Goal: Obtain resource: Download file/media

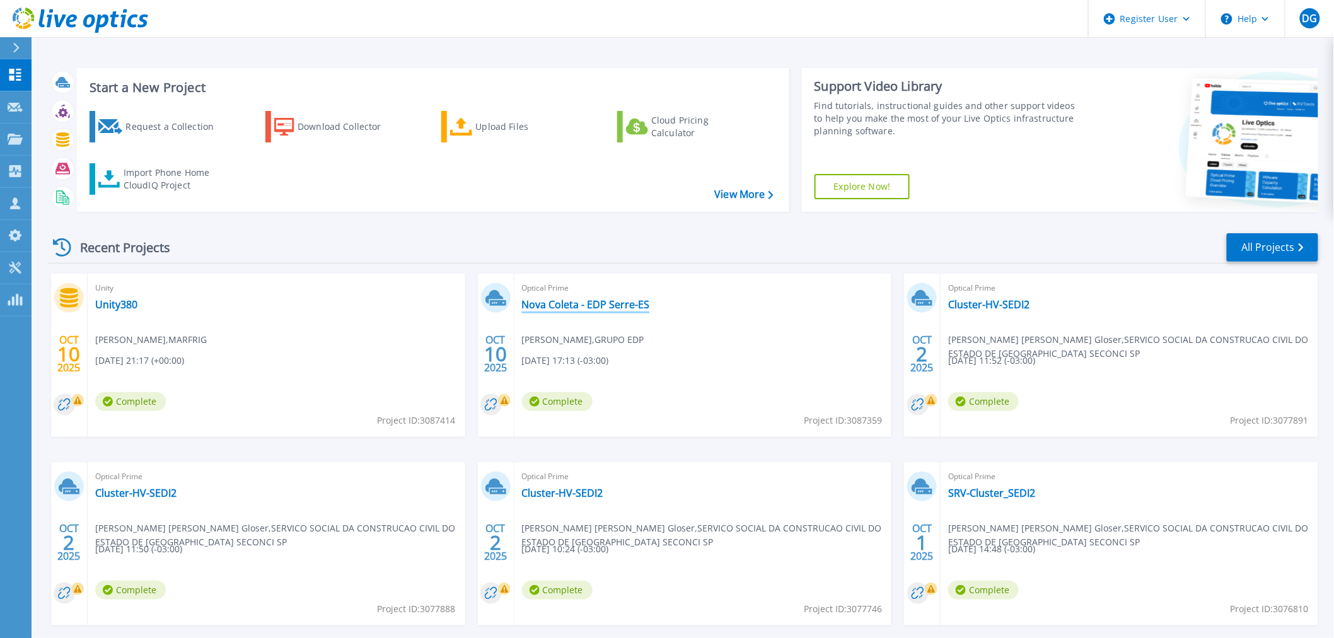
click at [603, 308] on link "Nova Coleta - EDP Serre-ES" at bounding box center [586, 304] width 128 height 13
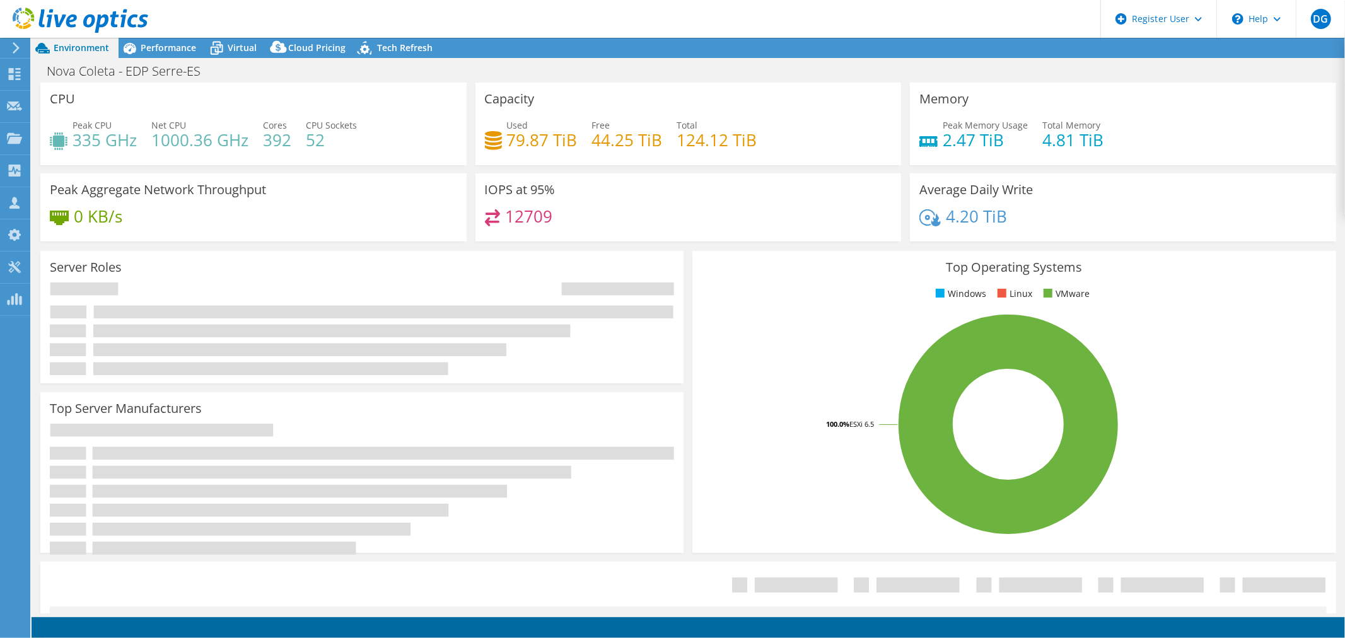
select select "USD"
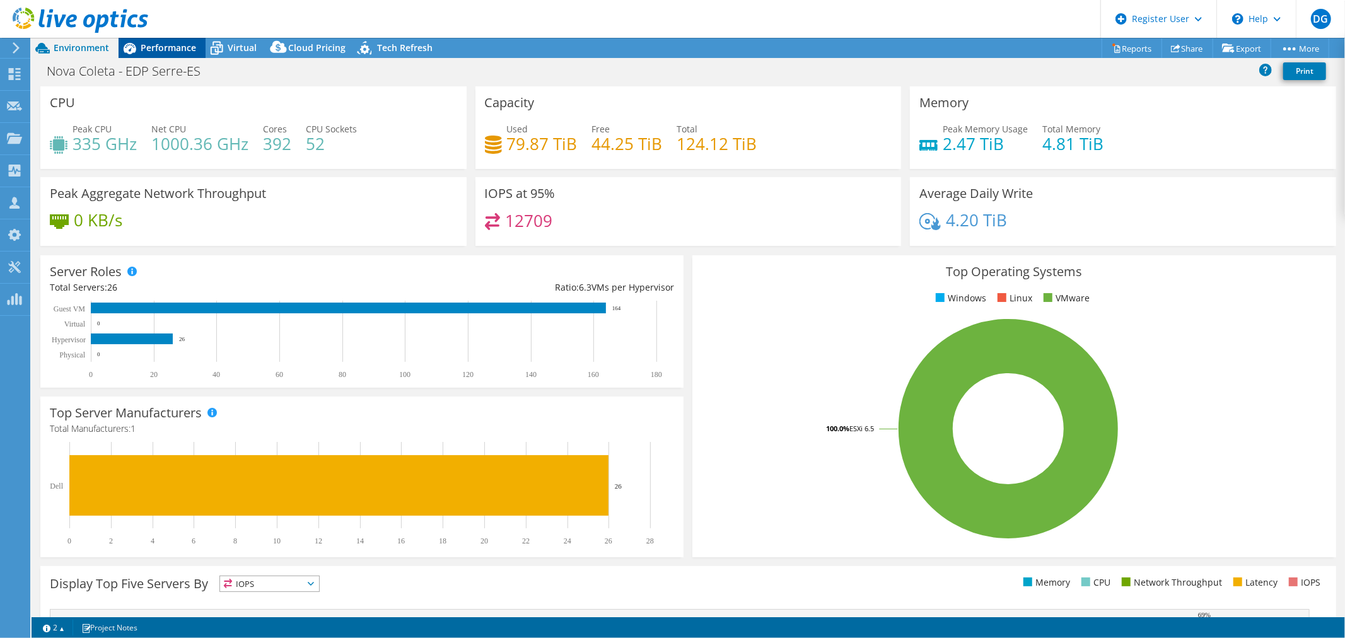
click at [147, 47] on span "Performance" at bounding box center [168, 48] width 55 height 12
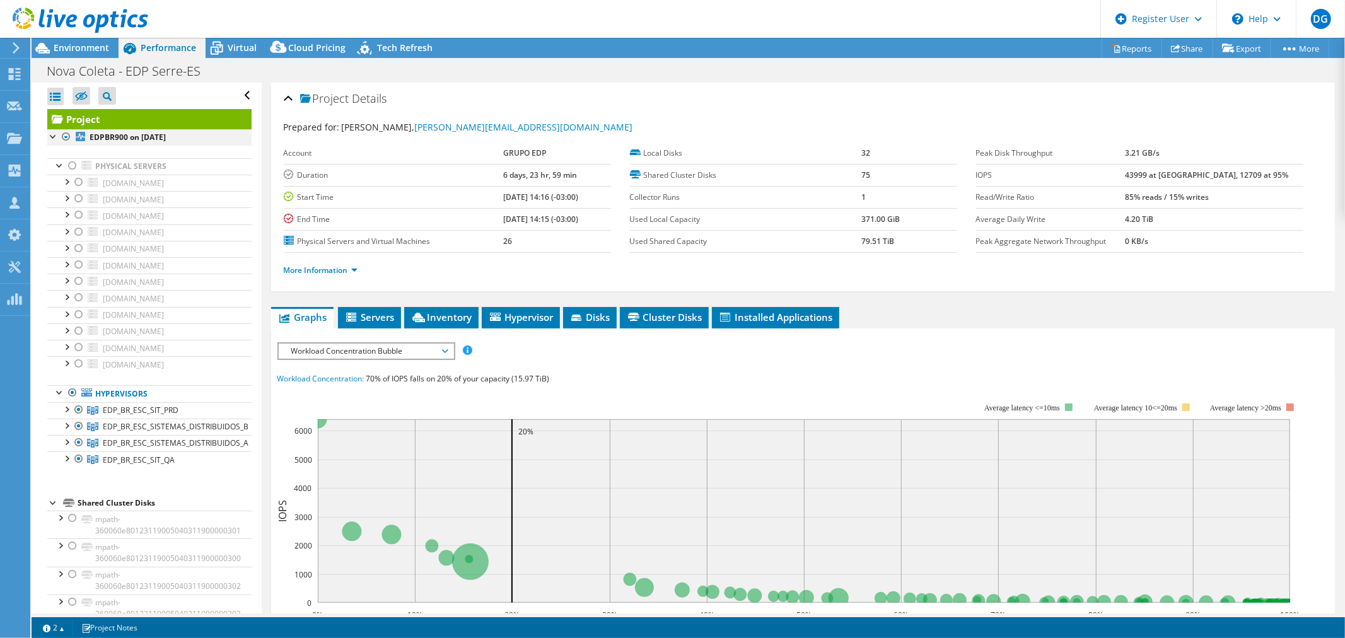
click at [64, 136] on div at bounding box center [66, 136] width 13 height 15
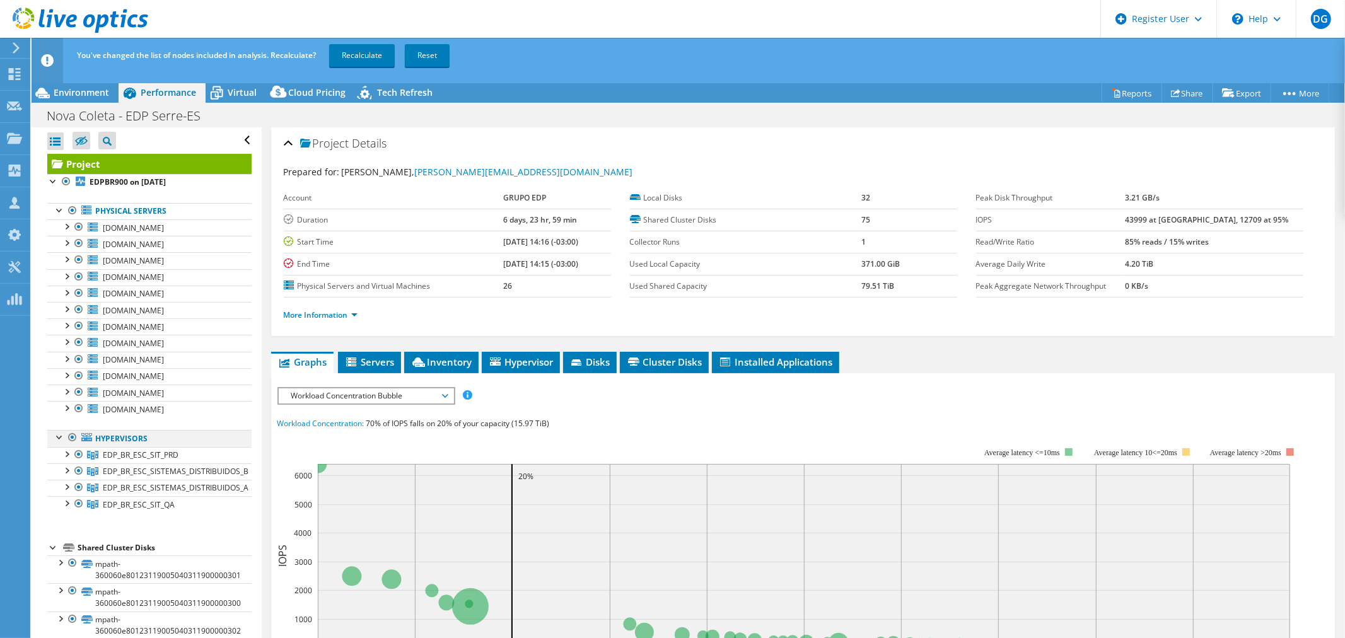
click at [73, 437] on div at bounding box center [72, 437] width 13 height 15
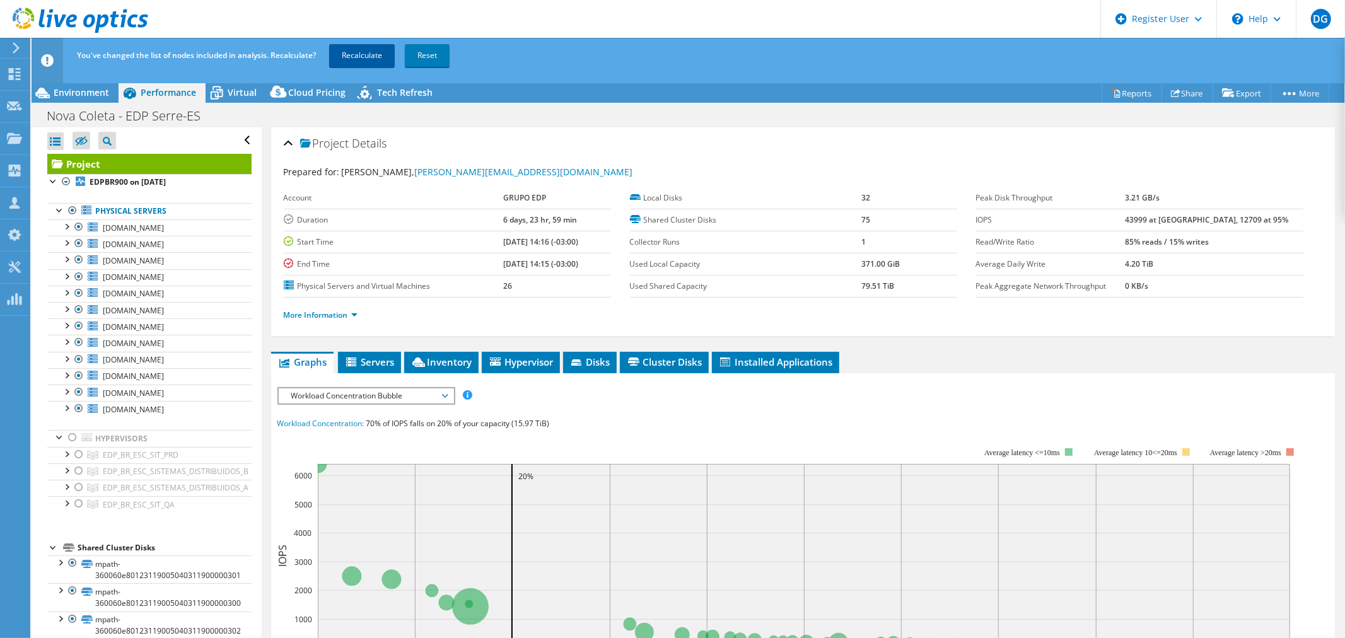
click at [357, 50] on link "Recalculate" at bounding box center [362, 55] width 66 height 23
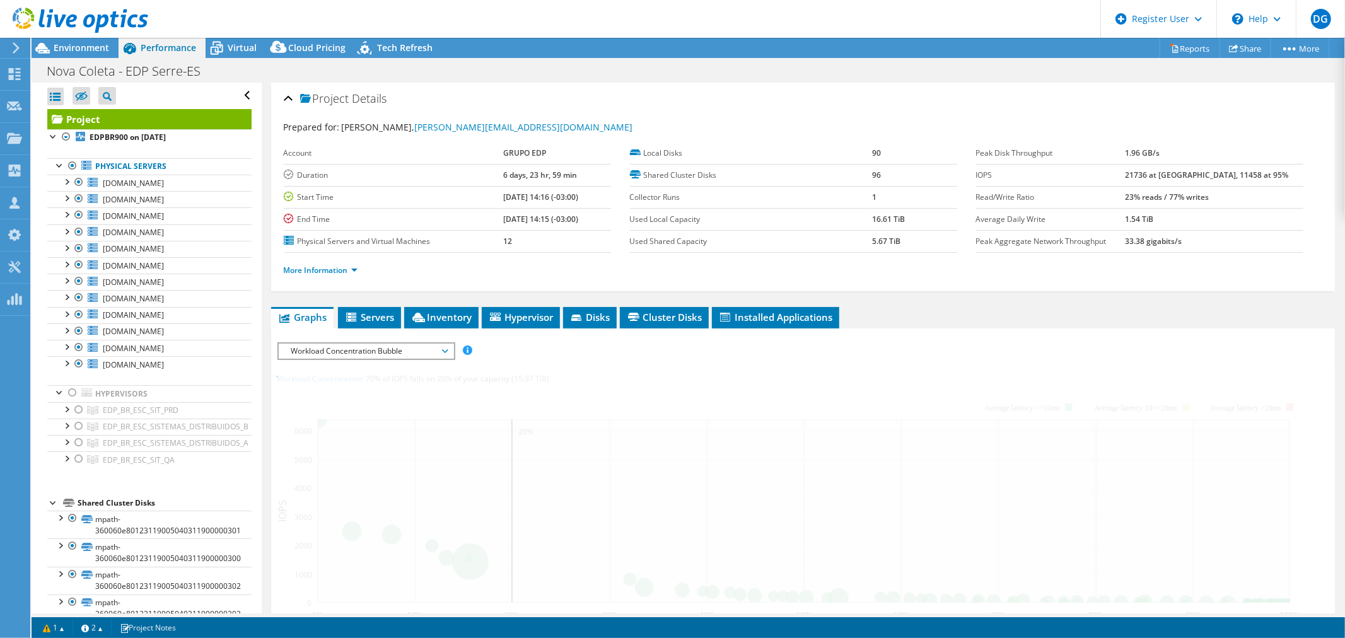
radio input "false"
radio input "true"
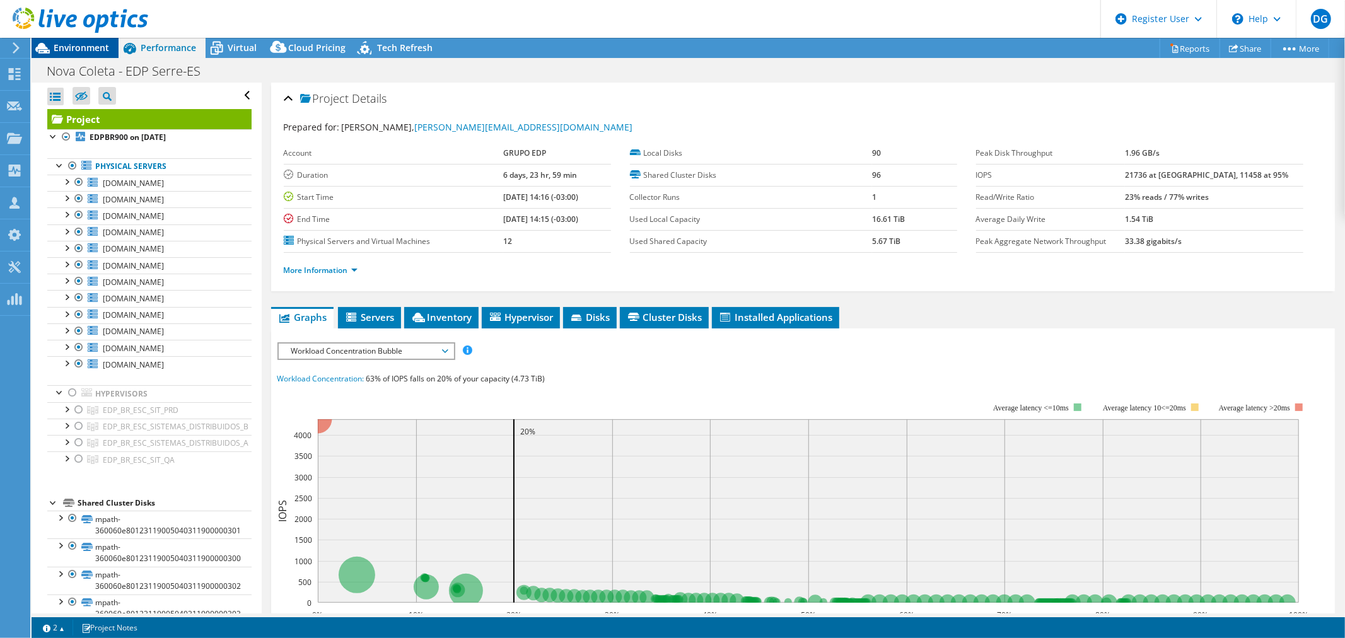
click at [66, 47] on span "Environment" at bounding box center [81, 48] width 55 height 12
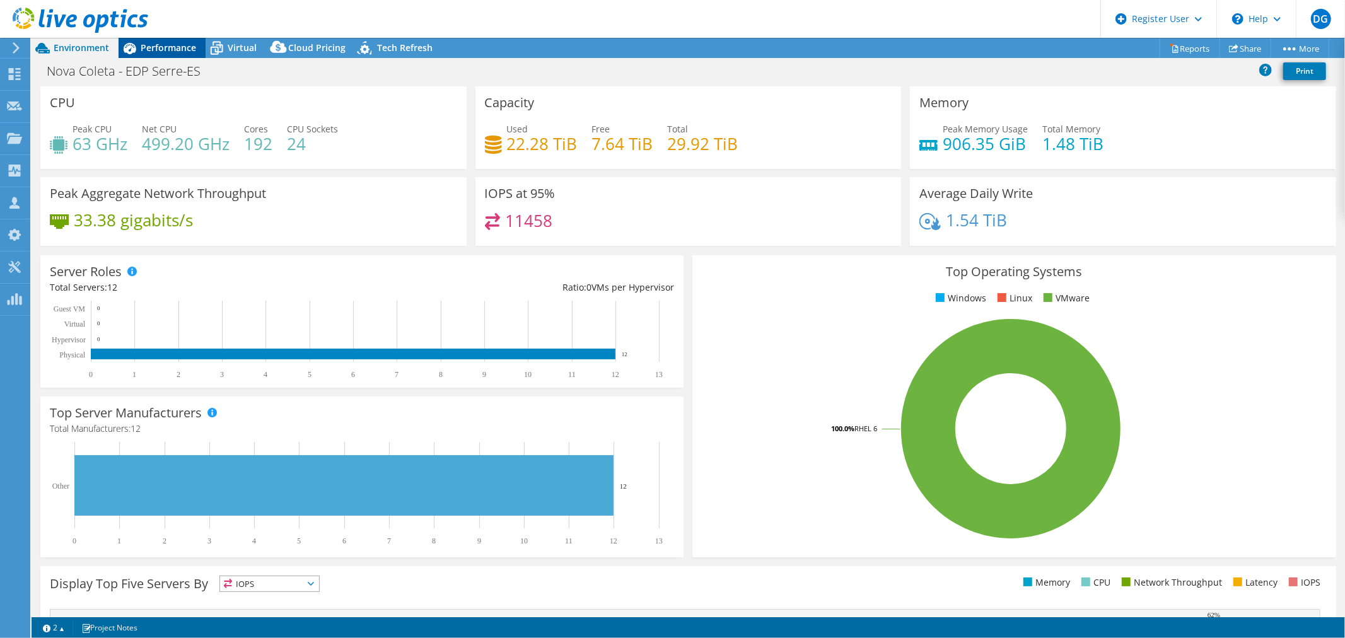
click at [154, 49] on span "Performance" at bounding box center [168, 48] width 55 height 12
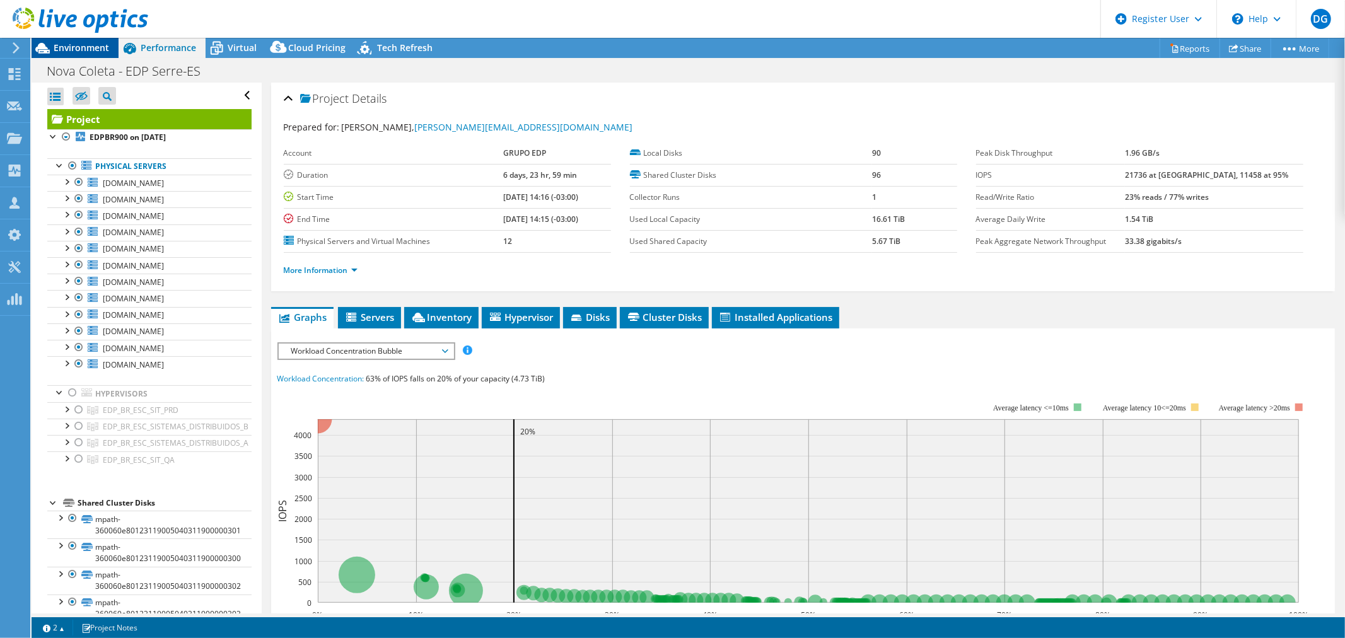
click at [72, 43] on span "Environment" at bounding box center [81, 48] width 55 height 12
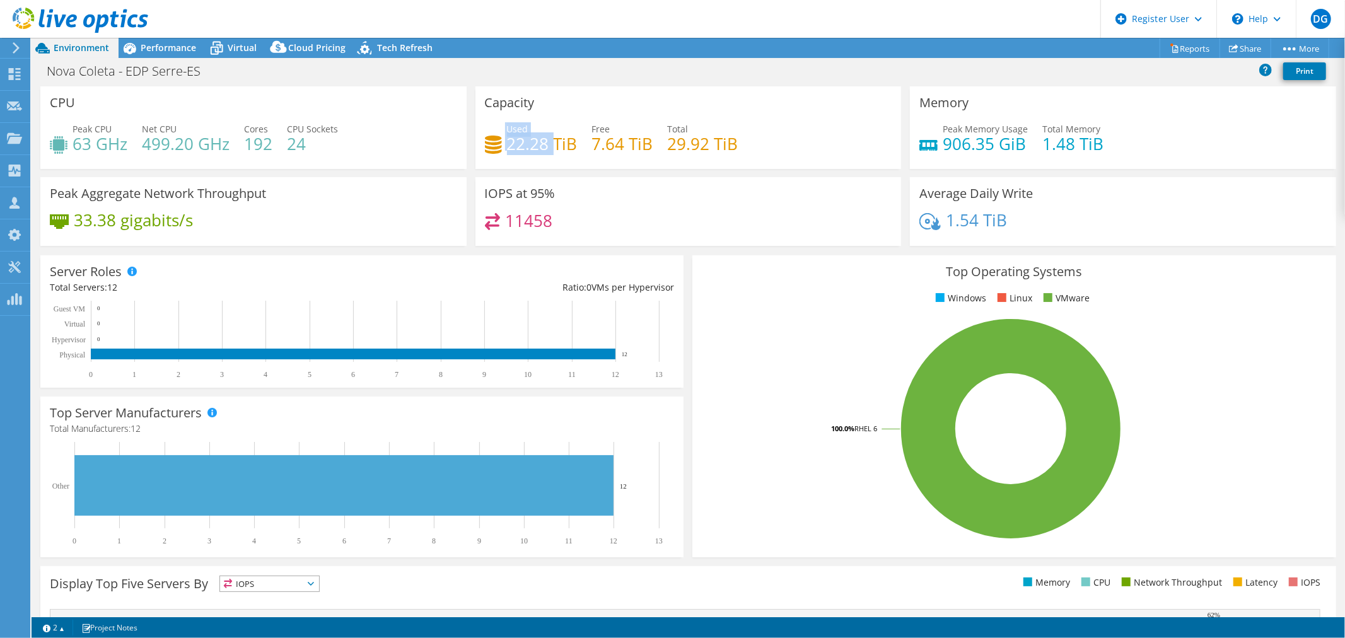
drag, startPoint x: 548, startPoint y: 142, endPoint x: 515, endPoint y: 140, distance: 33.5
click at [502, 141] on div "Used 22.28 TiB" at bounding box center [531, 136] width 93 height 28
click at [553, 153] on div "Used 22.28 TiB Free 7.64 TiB Total 29.92 TiB" at bounding box center [688, 142] width 407 height 41
drag, startPoint x: 972, startPoint y: 221, endPoint x: 938, endPoint y: 223, distance: 34.1
click at [946, 223] on h4 "1.54 TiB" at bounding box center [976, 220] width 61 height 14
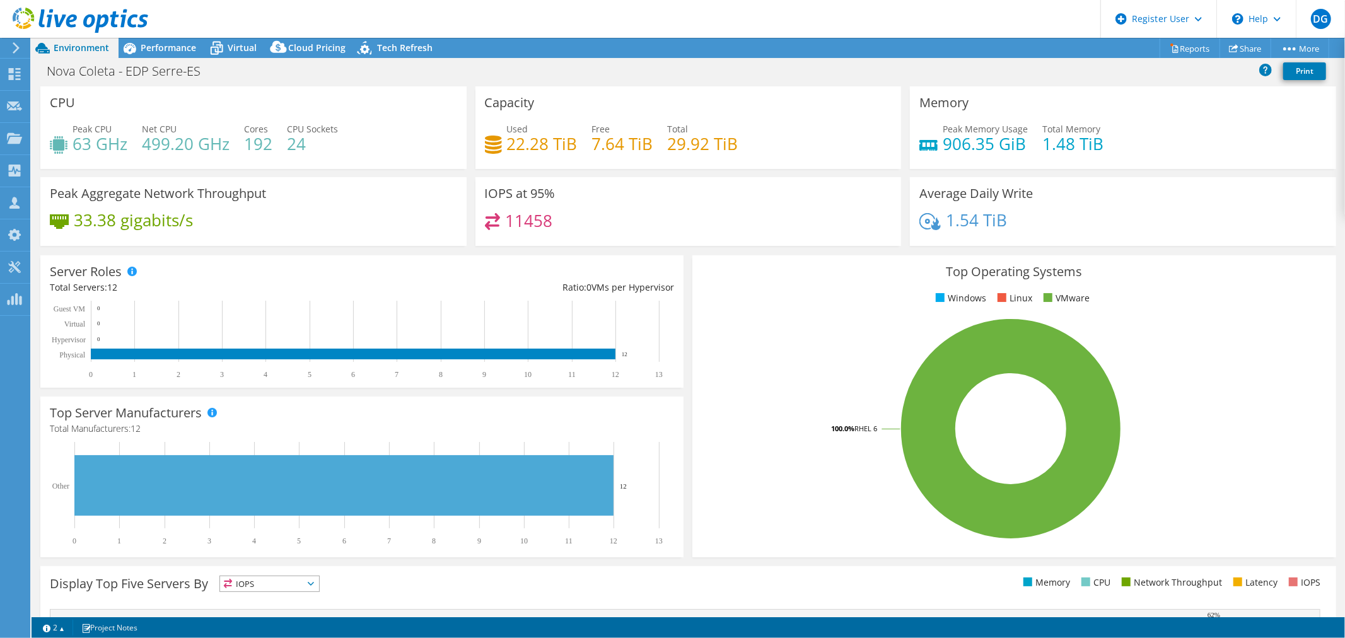
click at [557, 186] on div "IOPS at 95% 11458" at bounding box center [688, 211] width 426 height 69
drag, startPoint x: 970, startPoint y: 219, endPoint x: 934, endPoint y: 219, distance: 35.3
click at [934, 219] on div "1.54 TiB" at bounding box center [963, 220] width 88 height 14
drag, startPoint x: 504, startPoint y: 137, endPoint x: 559, endPoint y: 146, distance: 54.8
click at [559, 146] on h4 "22.28 TiB" at bounding box center [542, 144] width 71 height 14
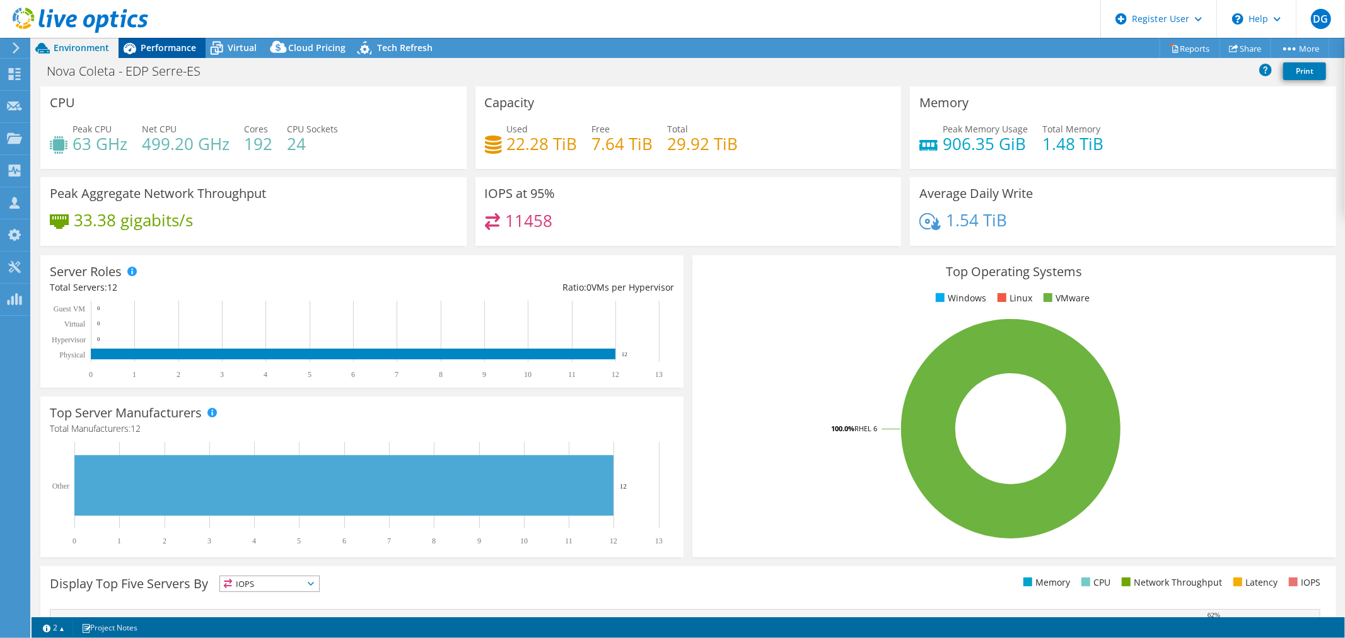
click at [173, 54] on div "Performance" at bounding box center [162, 48] width 87 height 20
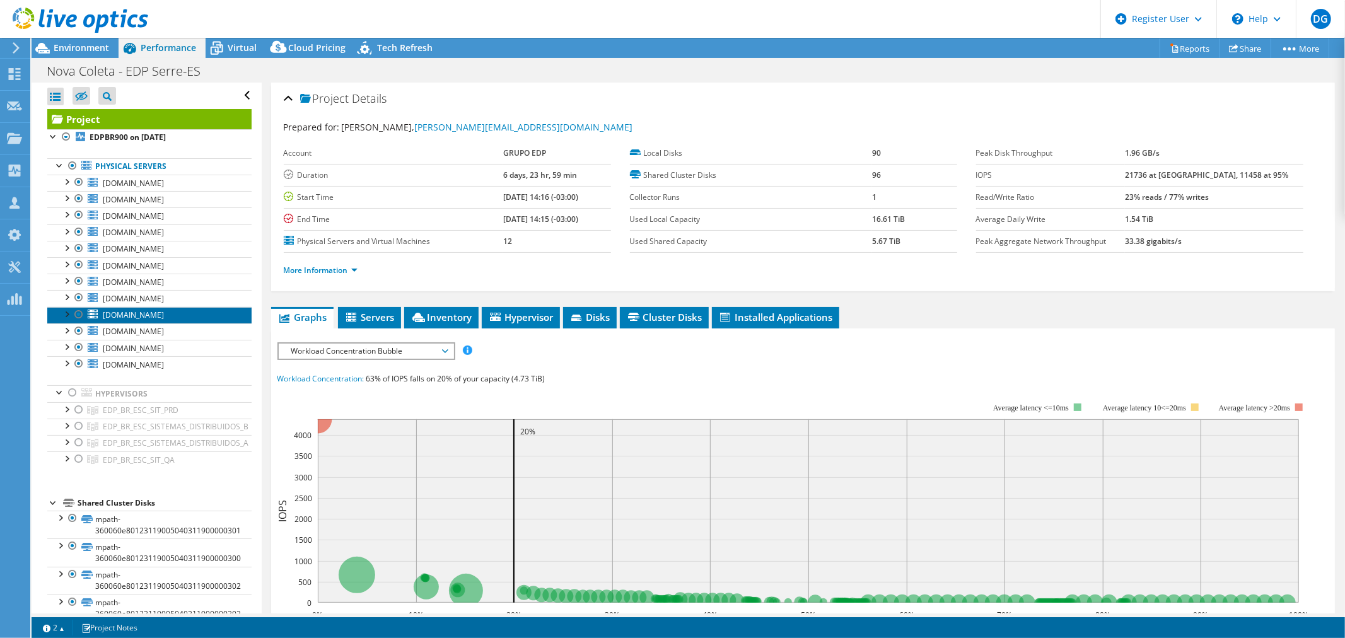
click at [146, 317] on span "[DOMAIN_NAME]" at bounding box center [133, 315] width 61 height 11
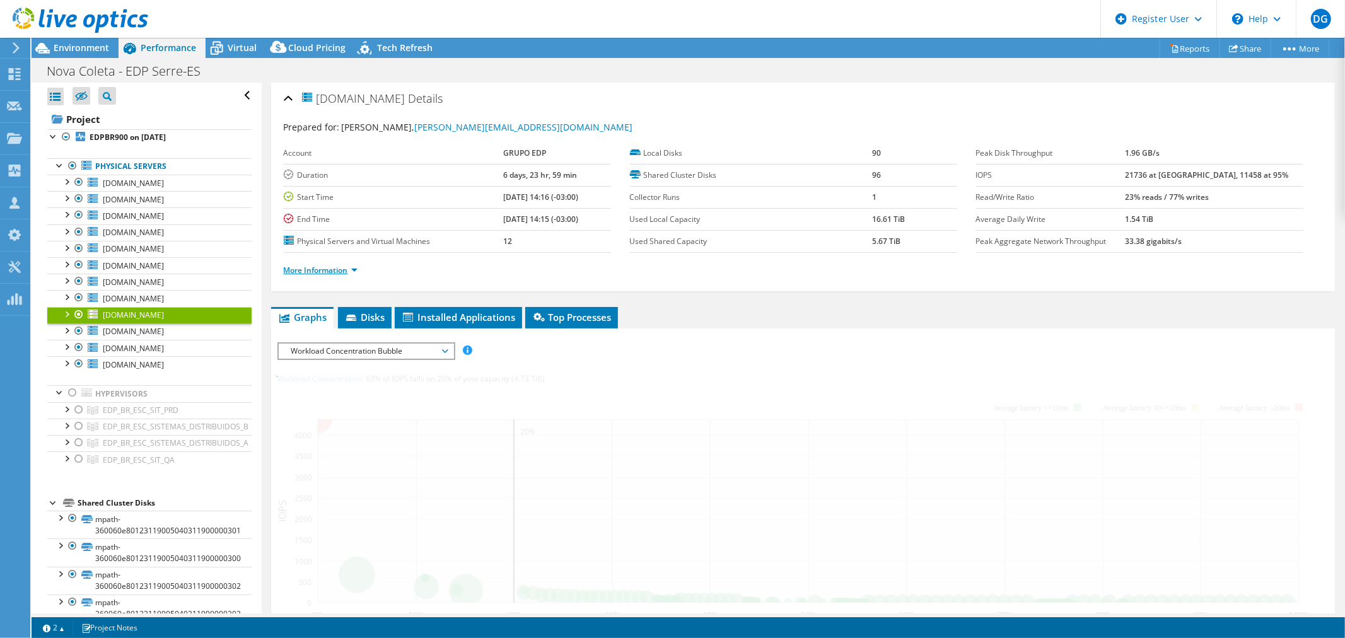
click at [341, 265] on link "More Information" at bounding box center [321, 270] width 74 height 11
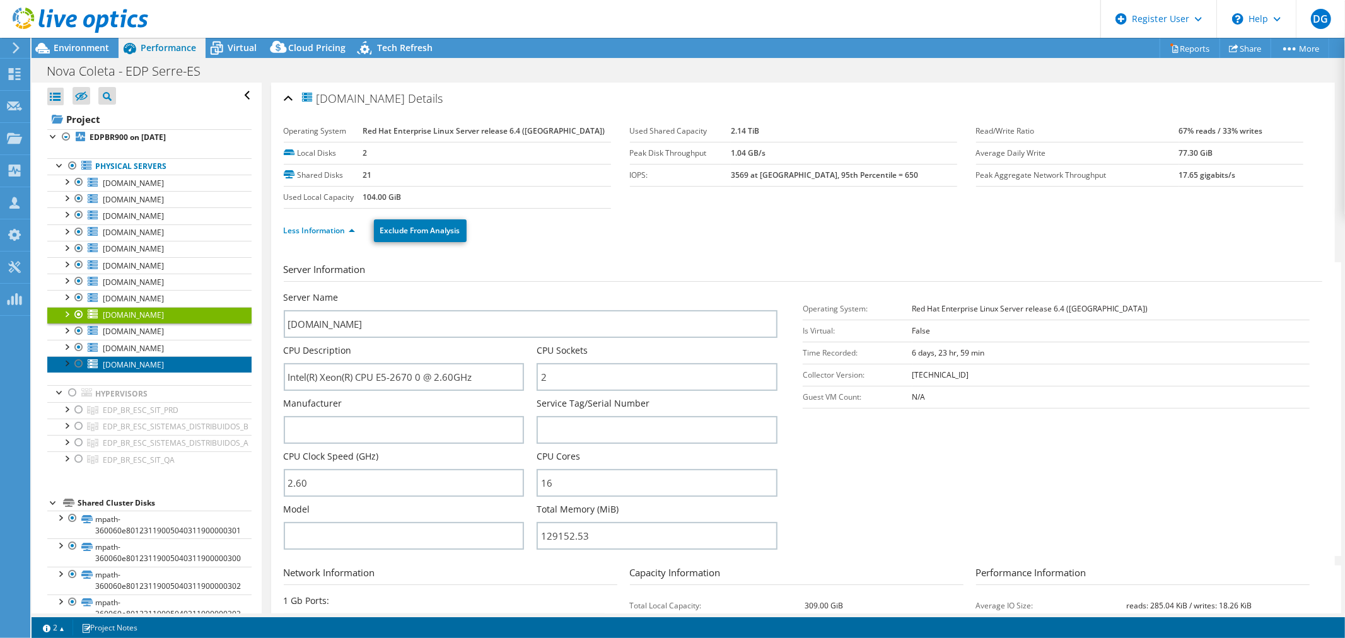
click at [130, 362] on span "[DOMAIN_NAME]" at bounding box center [133, 364] width 61 height 11
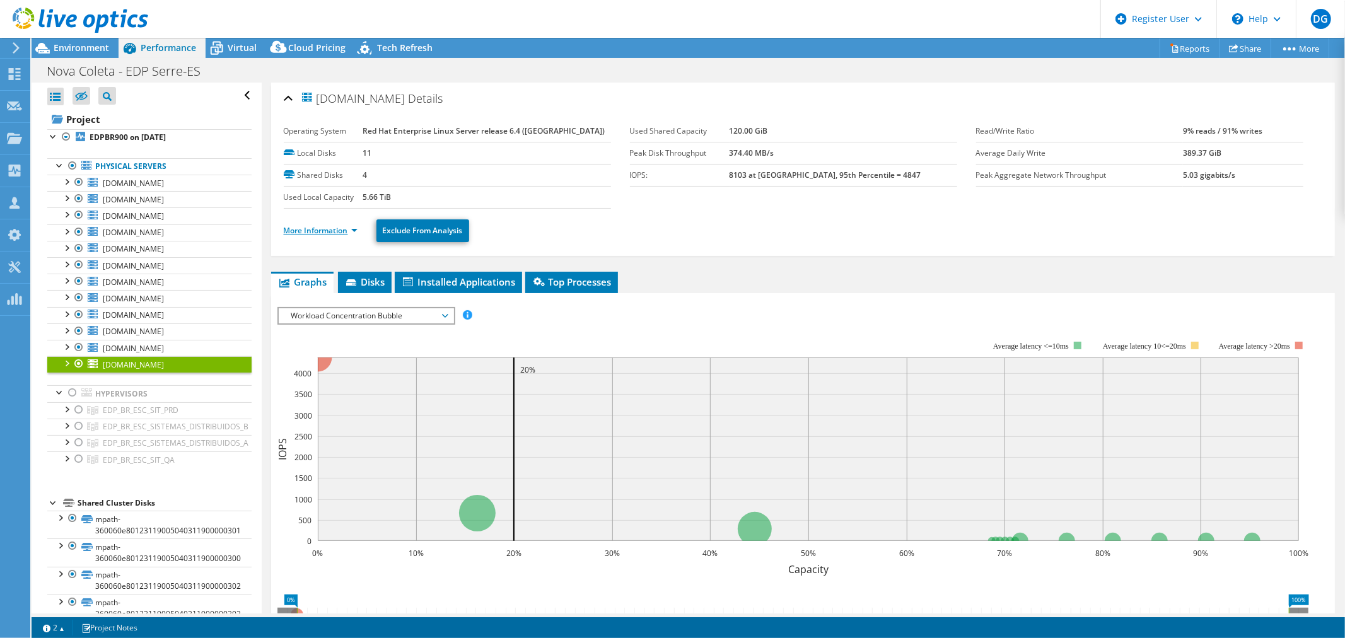
click at [306, 230] on link "More Information" at bounding box center [321, 230] width 74 height 11
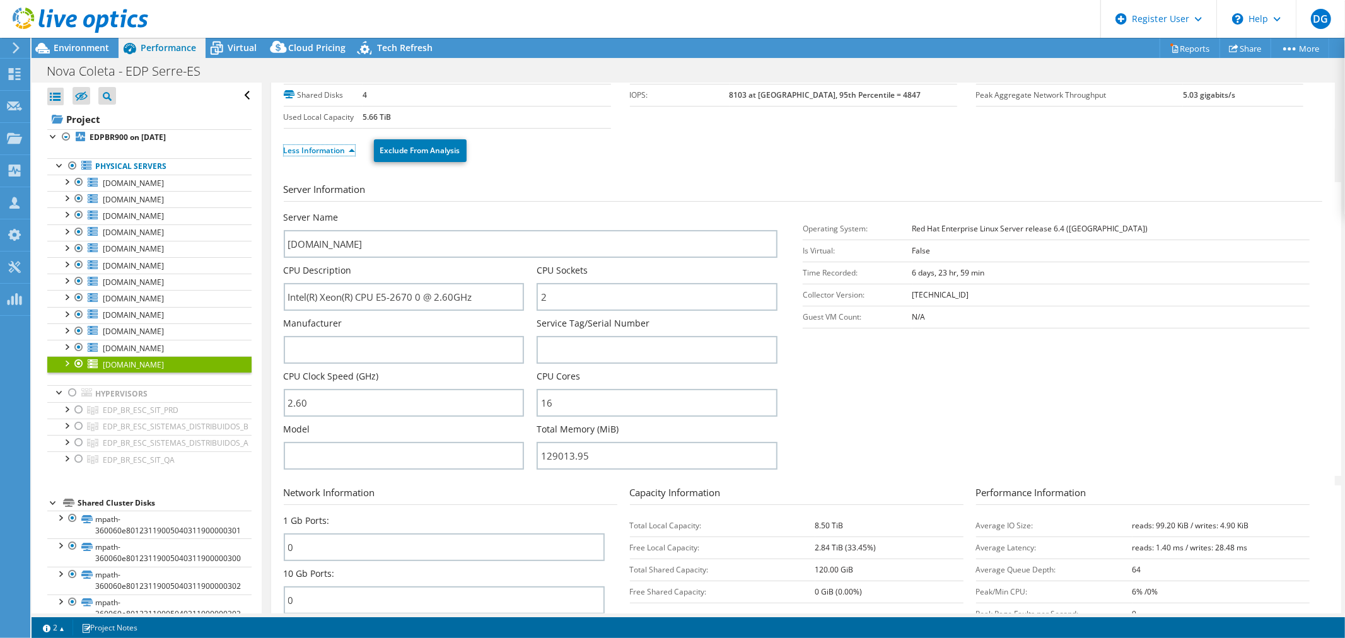
scroll to position [140, 0]
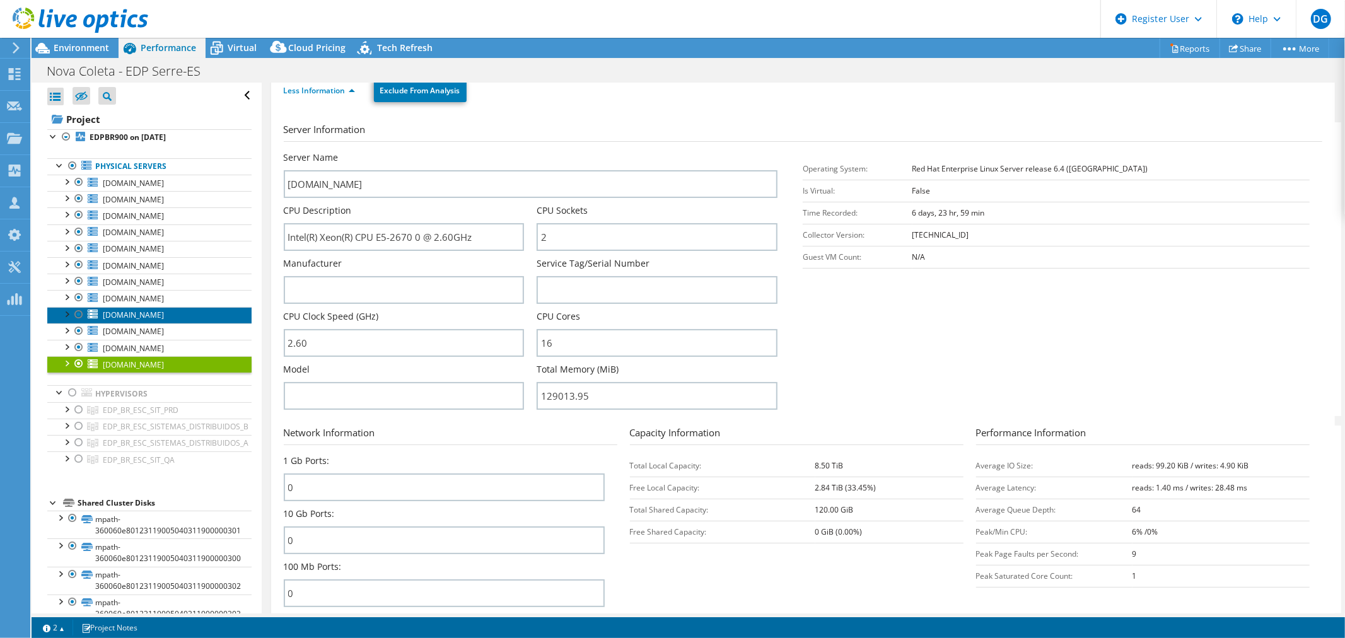
click at [134, 313] on span "[DOMAIN_NAME]" at bounding box center [133, 315] width 61 height 11
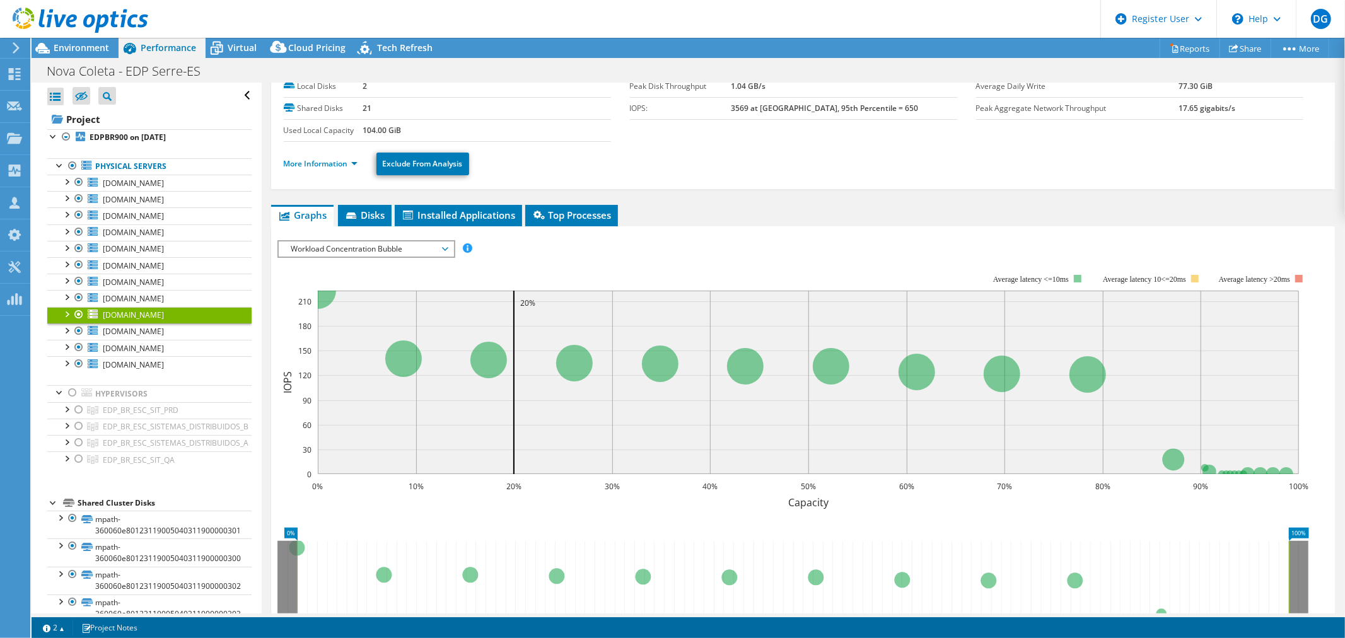
scroll to position [0, 0]
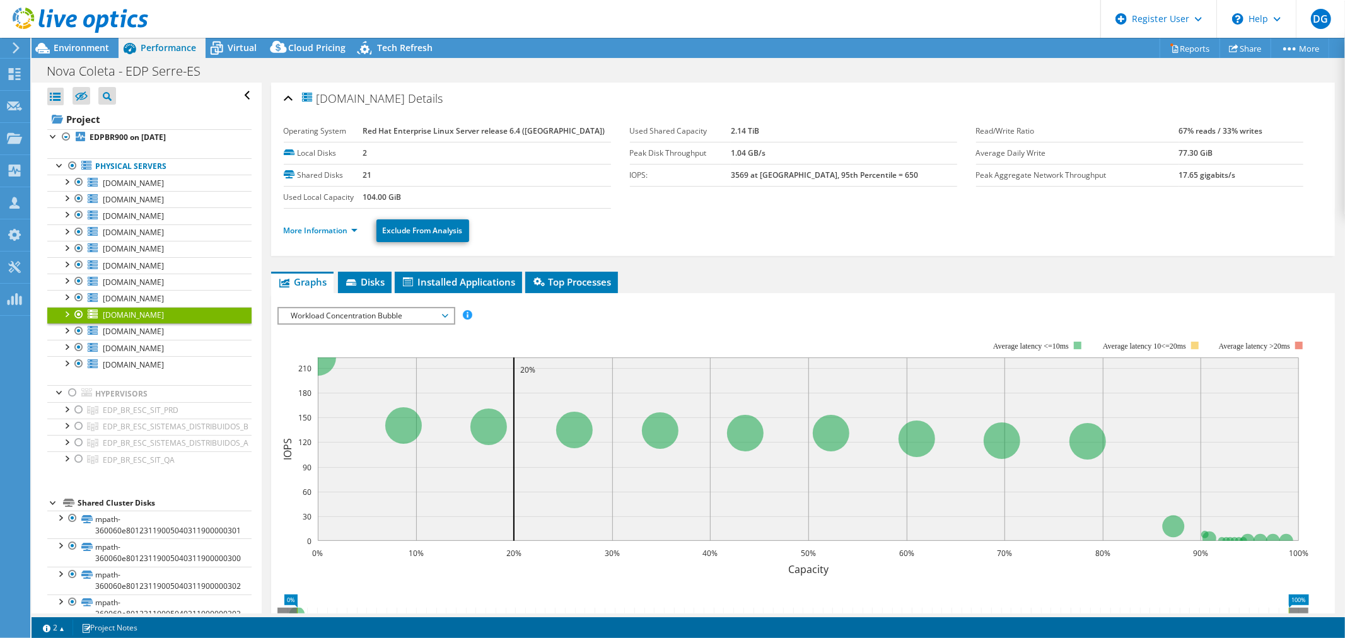
click at [318, 235] on li "More Information" at bounding box center [324, 231] width 81 height 14
click at [320, 228] on link "More Information" at bounding box center [321, 230] width 74 height 11
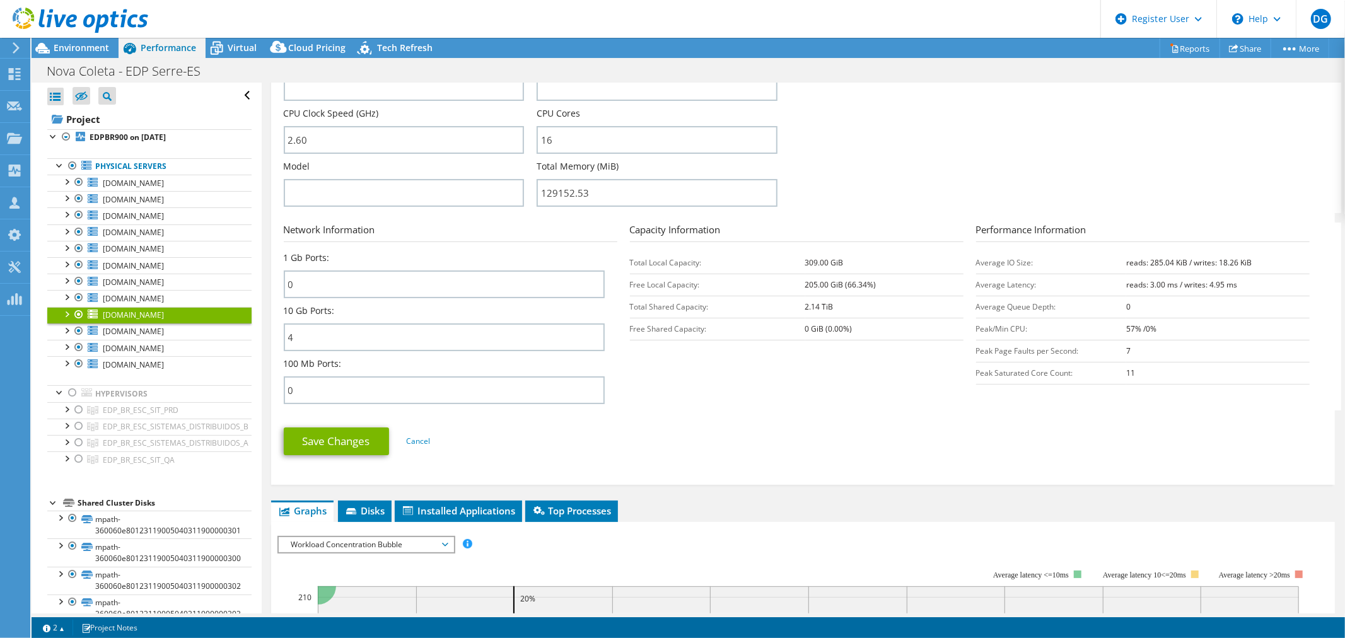
scroll to position [350, 0]
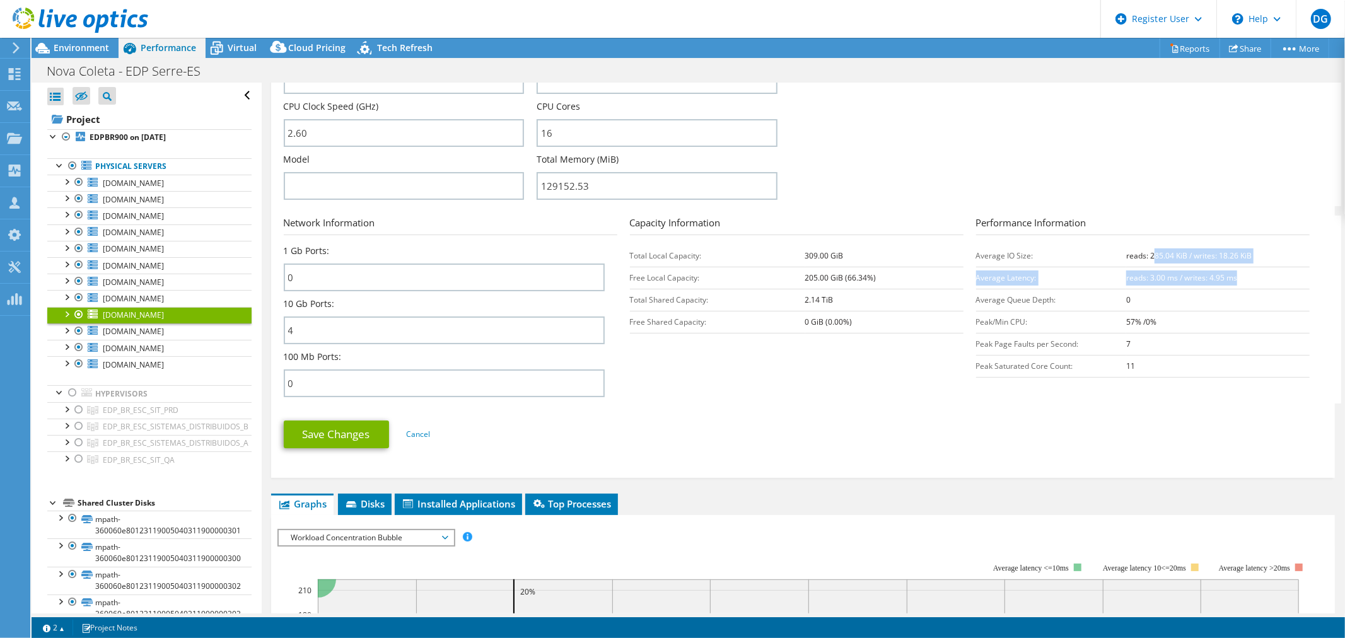
drag, startPoint x: 1144, startPoint y: 254, endPoint x: 1234, endPoint y: 278, distance: 93.3
click at [1234, 278] on tbody "Average IO Size: reads: 285.04 KiB / writes: 18.26 KiB Average Latency: reads: …" at bounding box center [1142, 311] width 333 height 132
click at [883, 410] on div "Save Changes Cancel" at bounding box center [803, 434] width 1038 height 49
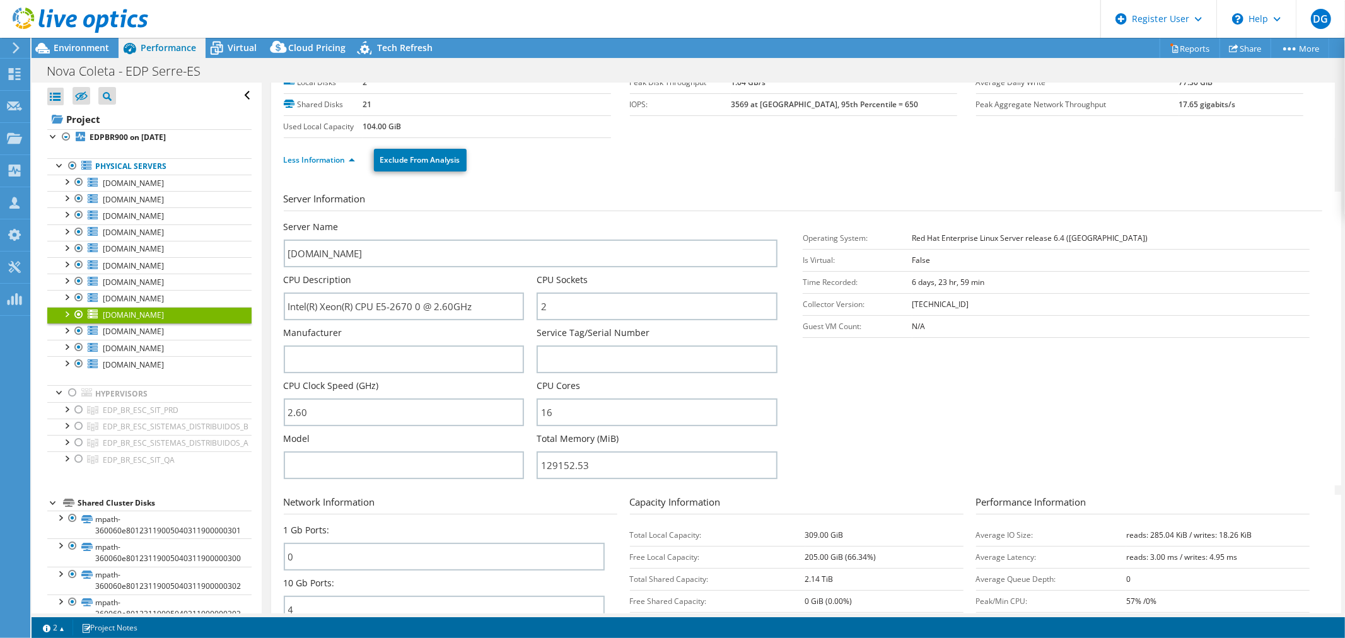
scroll to position [70, 0]
click at [1067, 400] on section "Server Information Server Name [DOMAIN_NAME] CPU Description Intel(R) Xeon(R) C…" at bounding box center [806, 339] width 1045 height 294
click at [886, 394] on section "Server Information Server Name [DOMAIN_NAME] CPU Description Intel(R) Xeon(R) C…" at bounding box center [806, 339] width 1045 height 294
click at [149, 330] on span "[DOMAIN_NAME]" at bounding box center [133, 331] width 61 height 11
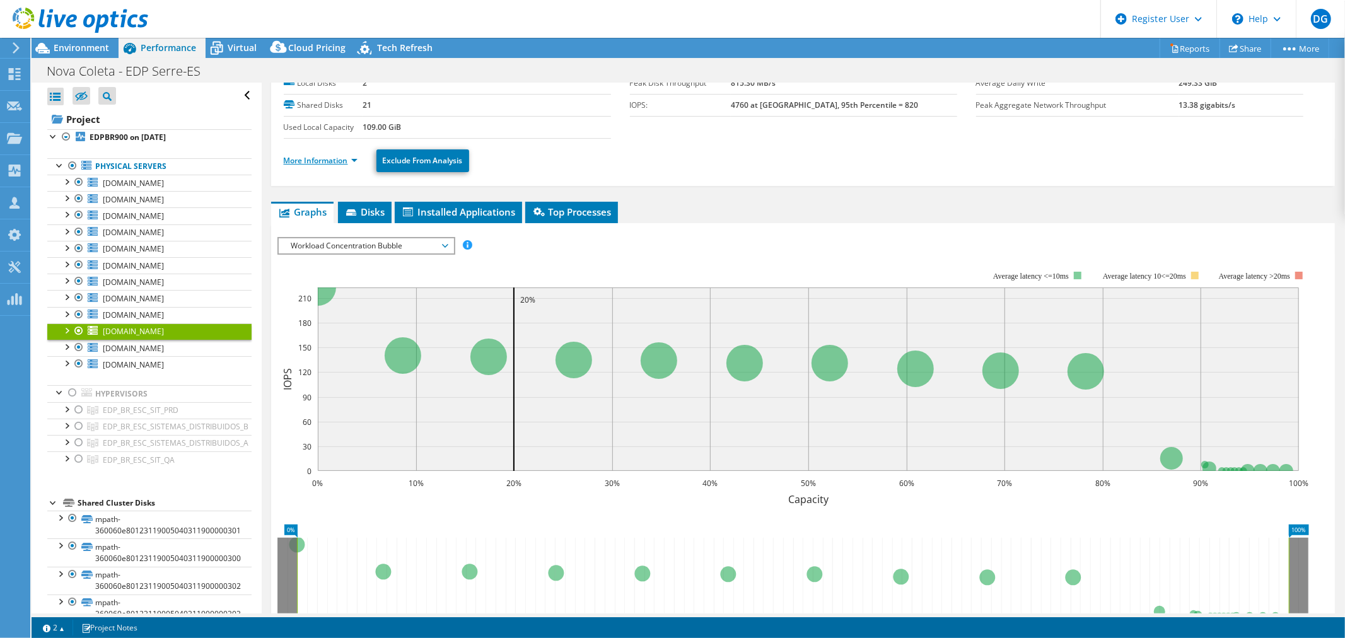
click at [332, 161] on link "More Information" at bounding box center [321, 160] width 74 height 11
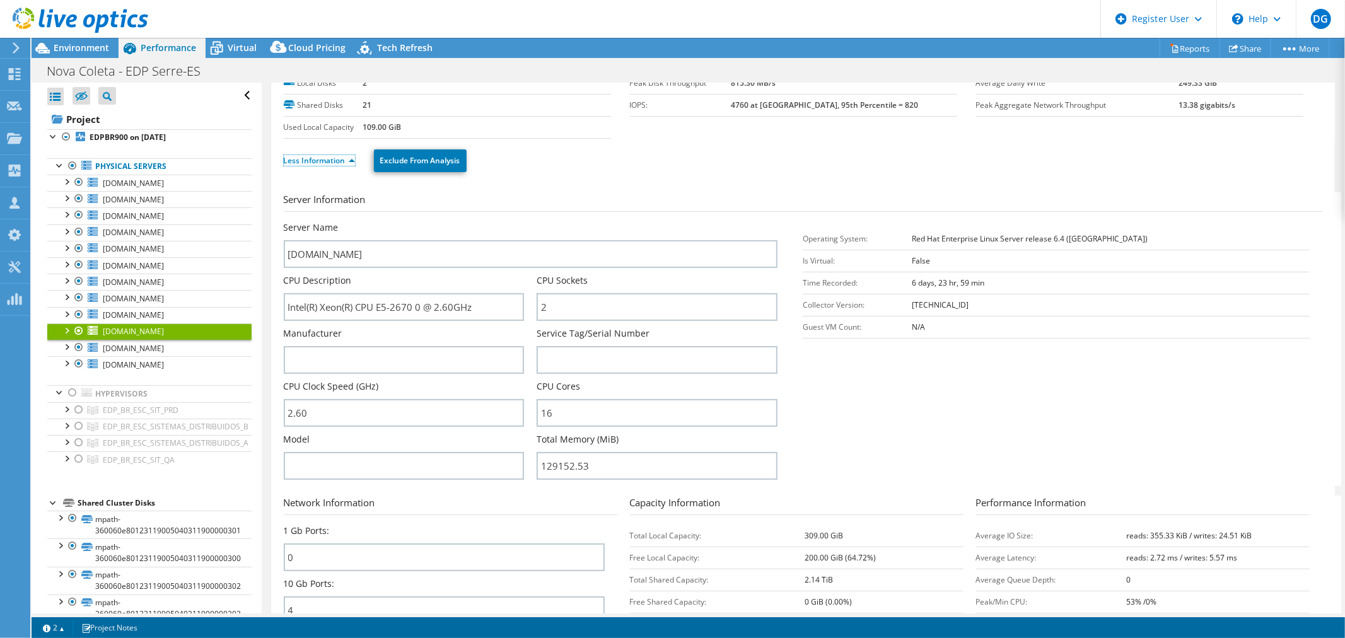
scroll to position [140, 0]
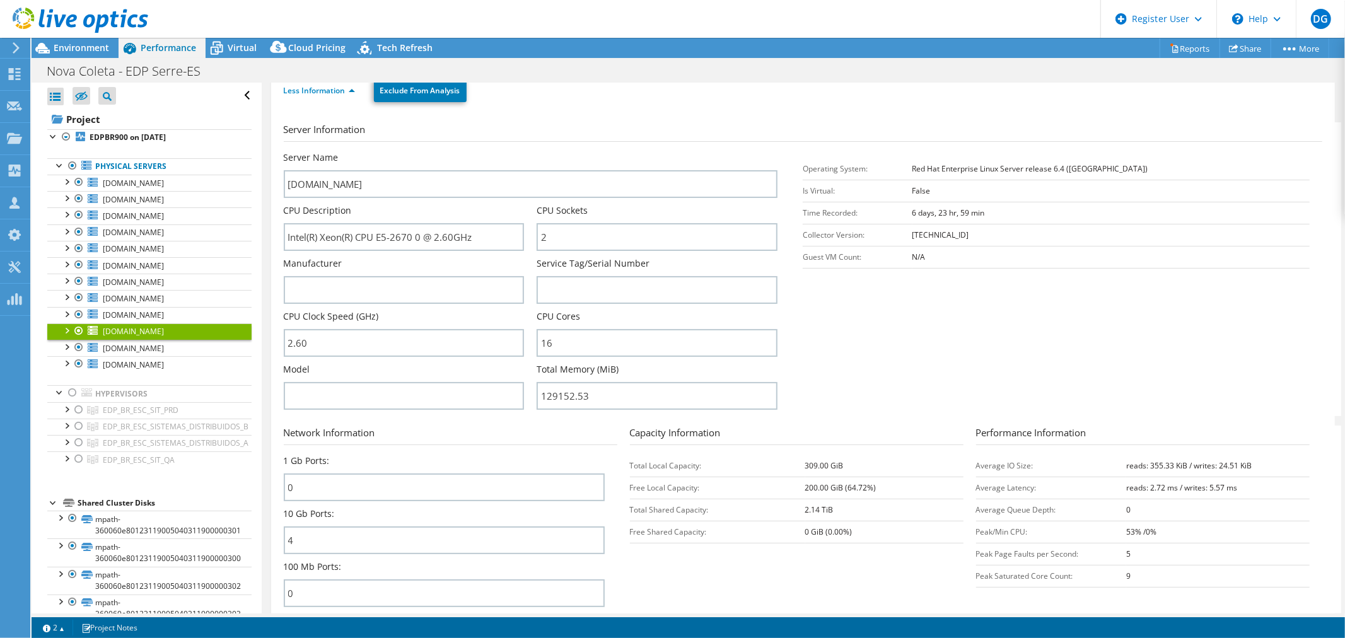
click at [811, 507] on b "2.14 TiB" at bounding box center [819, 509] width 28 height 11
click at [950, 341] on section "Server Information Server Name [DOMAIN_NAME] CPU Description Intel(R) Xeon(R) C…" at bounding box center [806, 269] width 1045 height 294
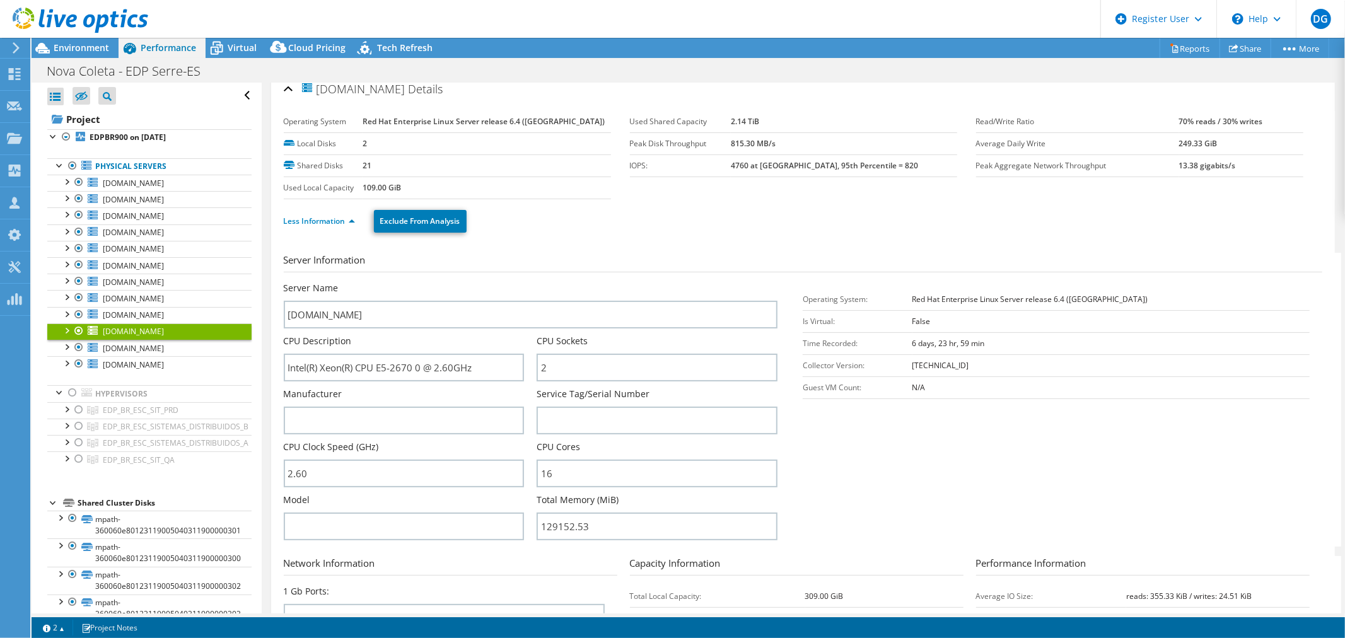
scroll to position [0, 0]
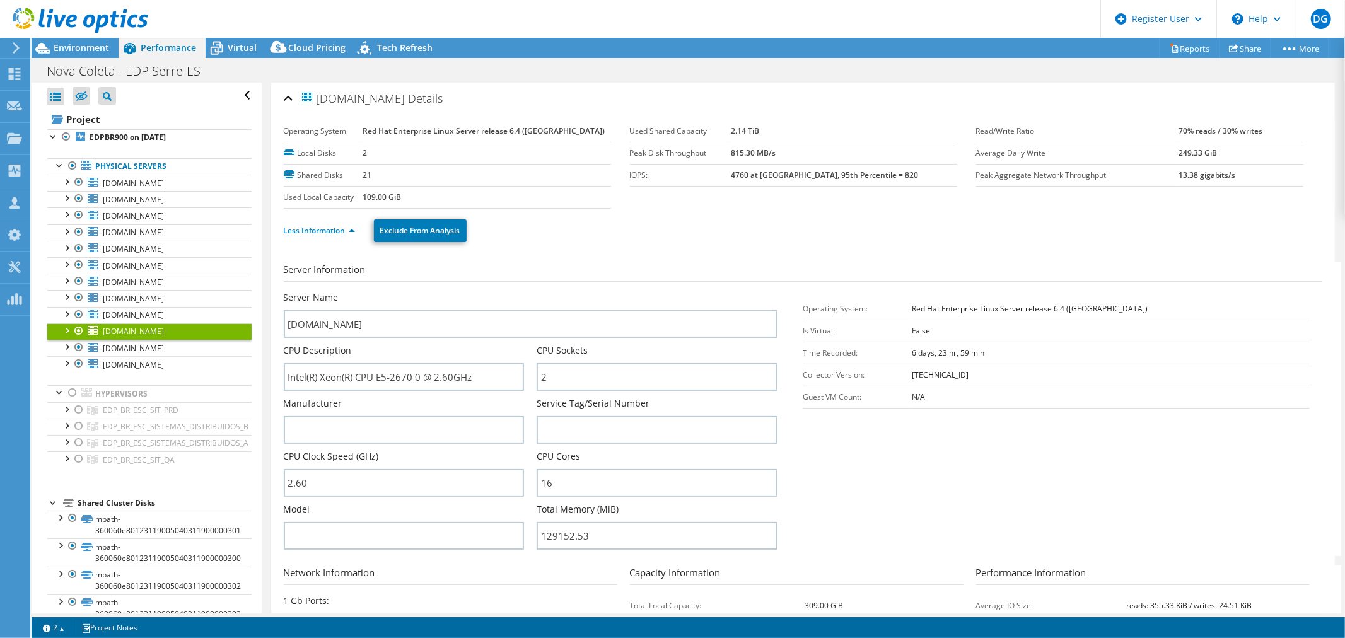
click at [949, 496] on section "Server Information Server Name [DOMAIN_NAME] CPU Description Intel(R) Xeon(R) C…" at bounding box center [806, 409] width 1045 height 294
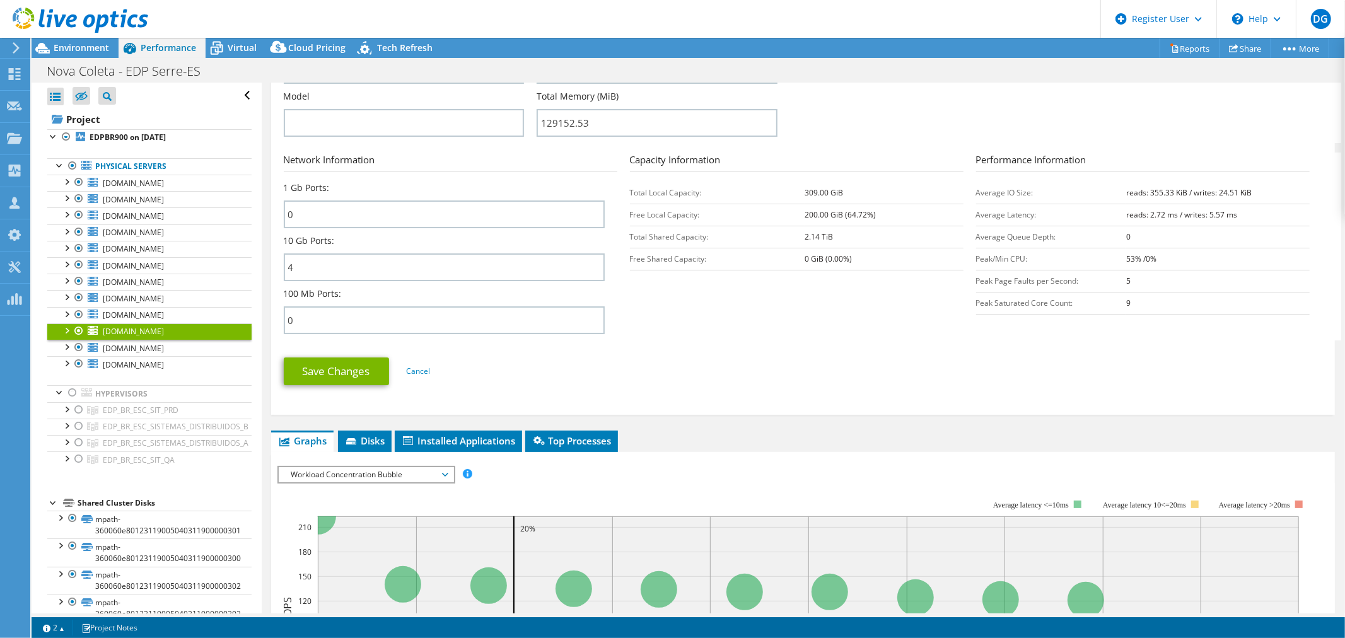
scroll to position [420, 0]
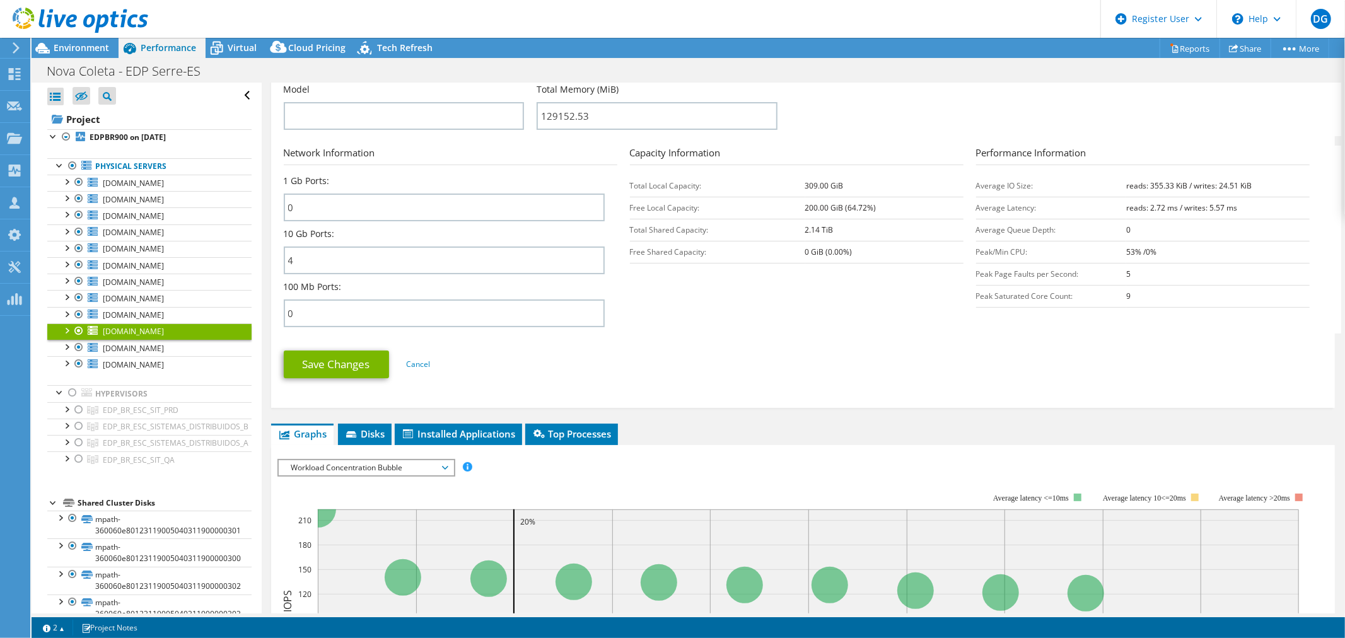
click at [884, 358] on ul "Save Changes Cancel" at bounding box center [803, 362] width 1038 height 31
click at [799, 311] on section "Network Information 1 Gb Ports: 0 10 Gb Ports: 4 100 Mb Ports: 0 Capacity Infor…" at bounding box center [806, 240] width 1045 height 188
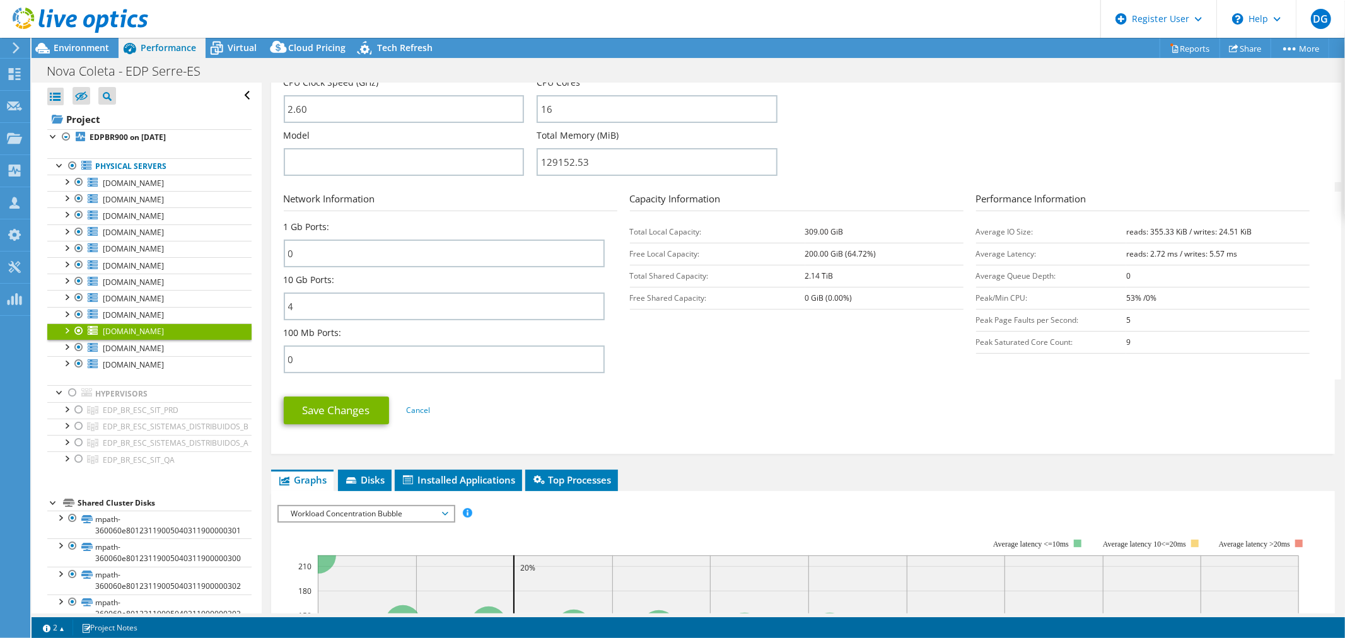
scroll to position [350, 0]
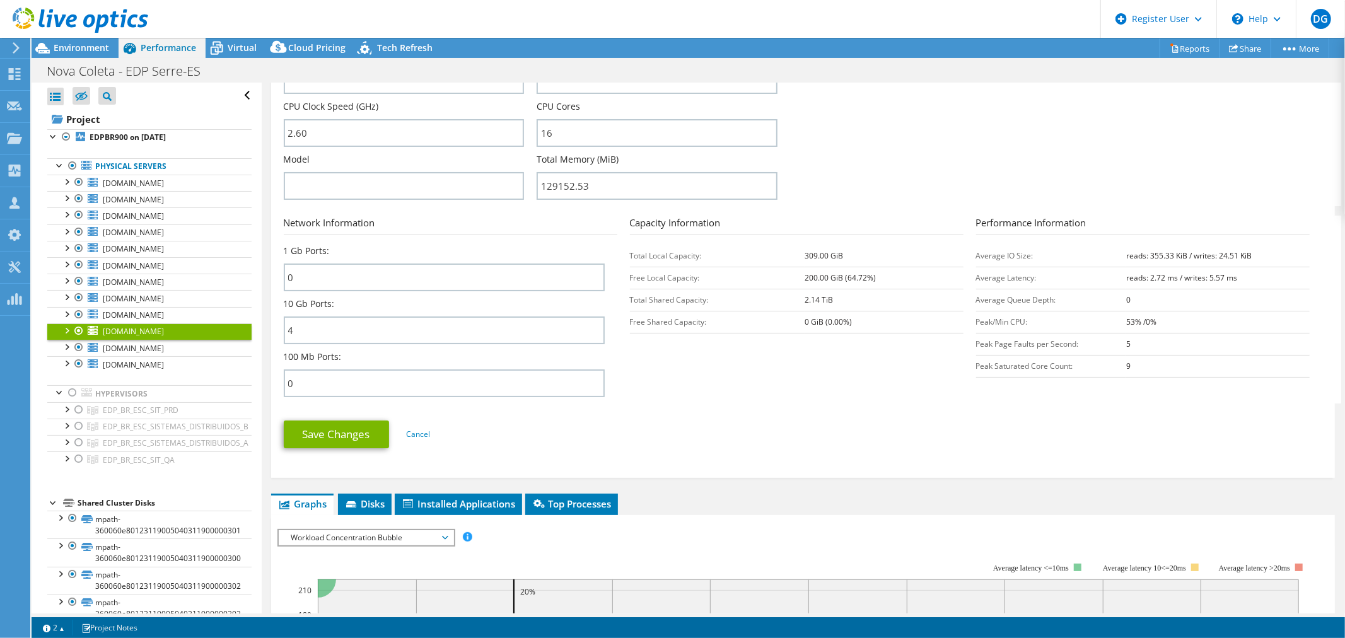
click at [855, 150] on section "Server Information Server Name [DOMAIN_NAME] CPU Description Intel(R) Xeon(R) C…" at bounding box center [806, 59] width 1045 height 294
click at [820, 410] on div "Save Changes Cancel" at bounding box center [803, 434] width 1038 height 49
click at [76, 318] on div at bounding box center [78, 314] width 13 height 15
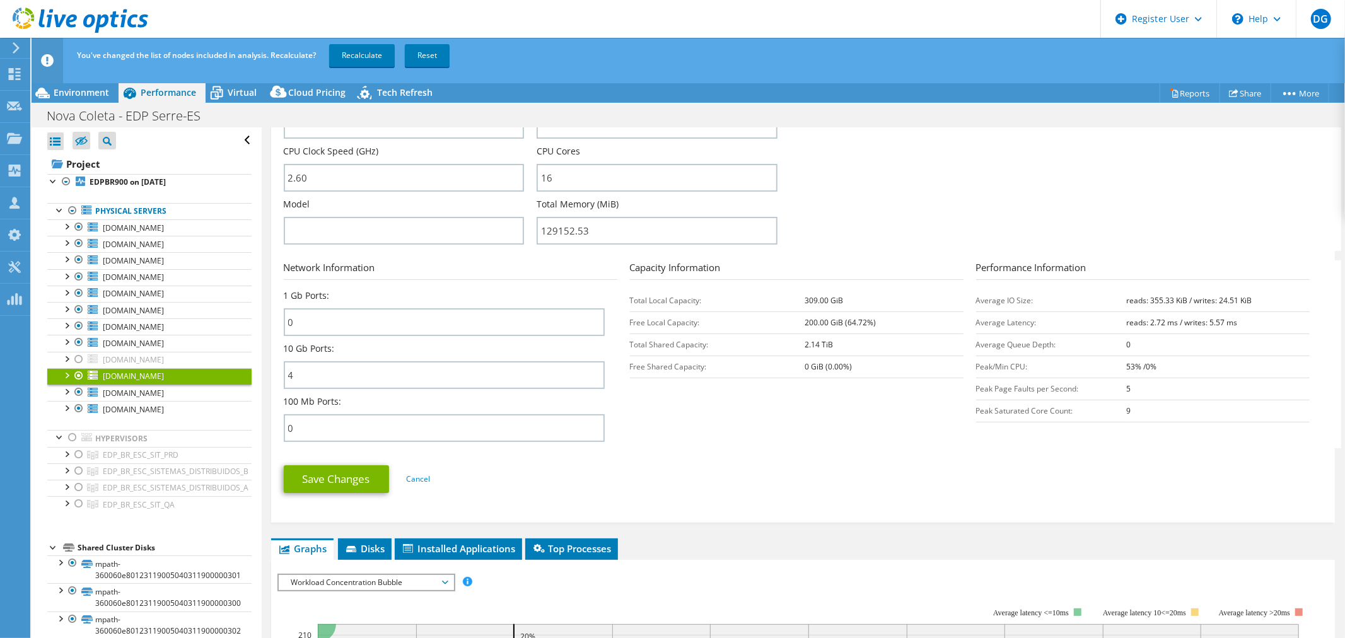
click at [80, 376] on div at bounding box center [78, 375] width 13 height 15
click at [347, 48] on link "Recalculate" at bounding box center [362, 55] width 66 height 23
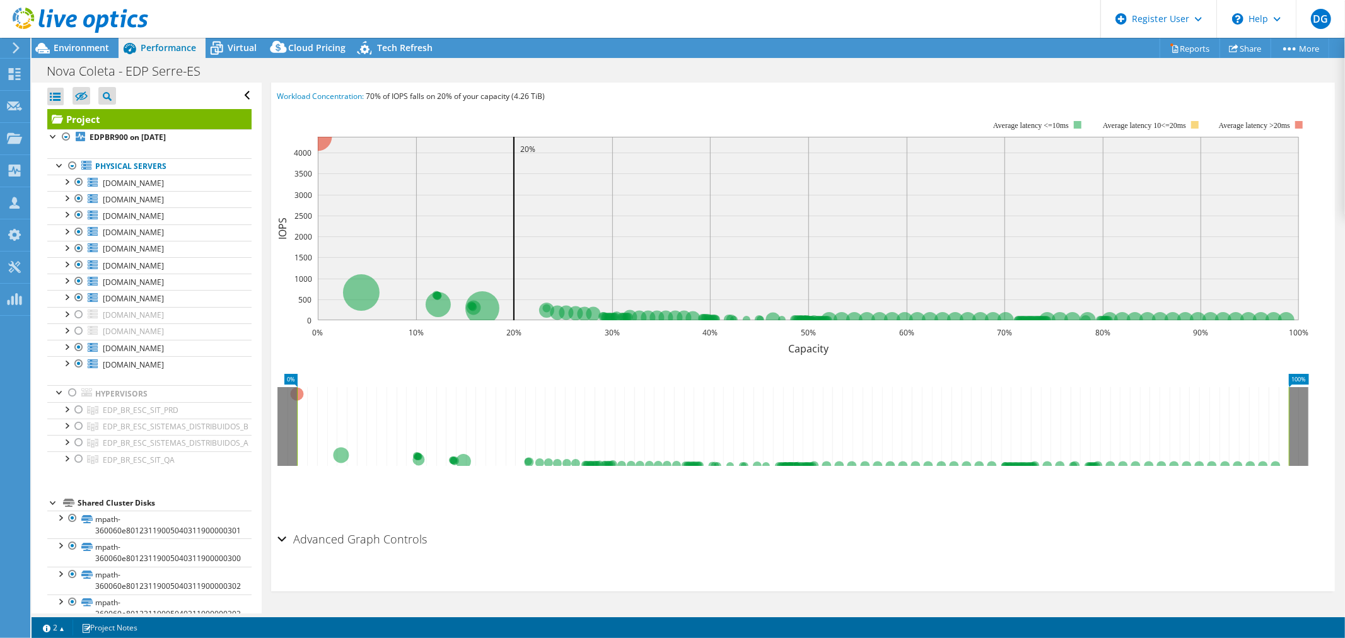
scroll to position [279, 0]
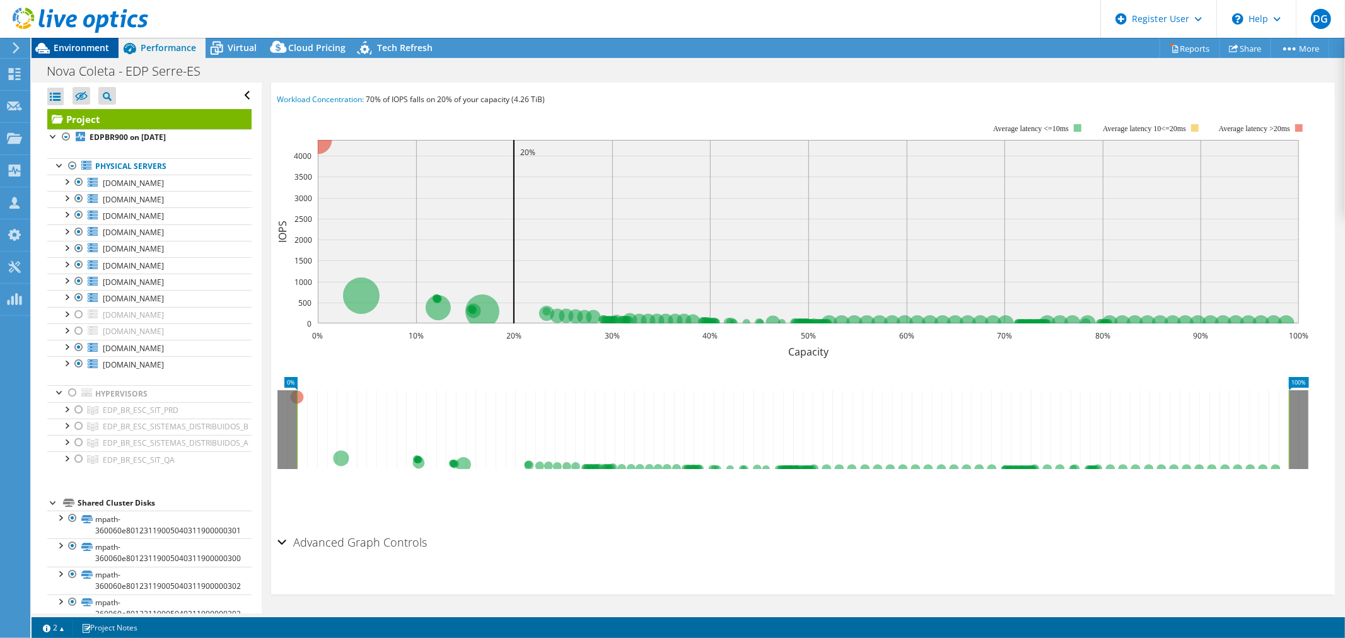
click at [99, 49] on span "Environment" at bounding box center [81, 48] width 55 height 12
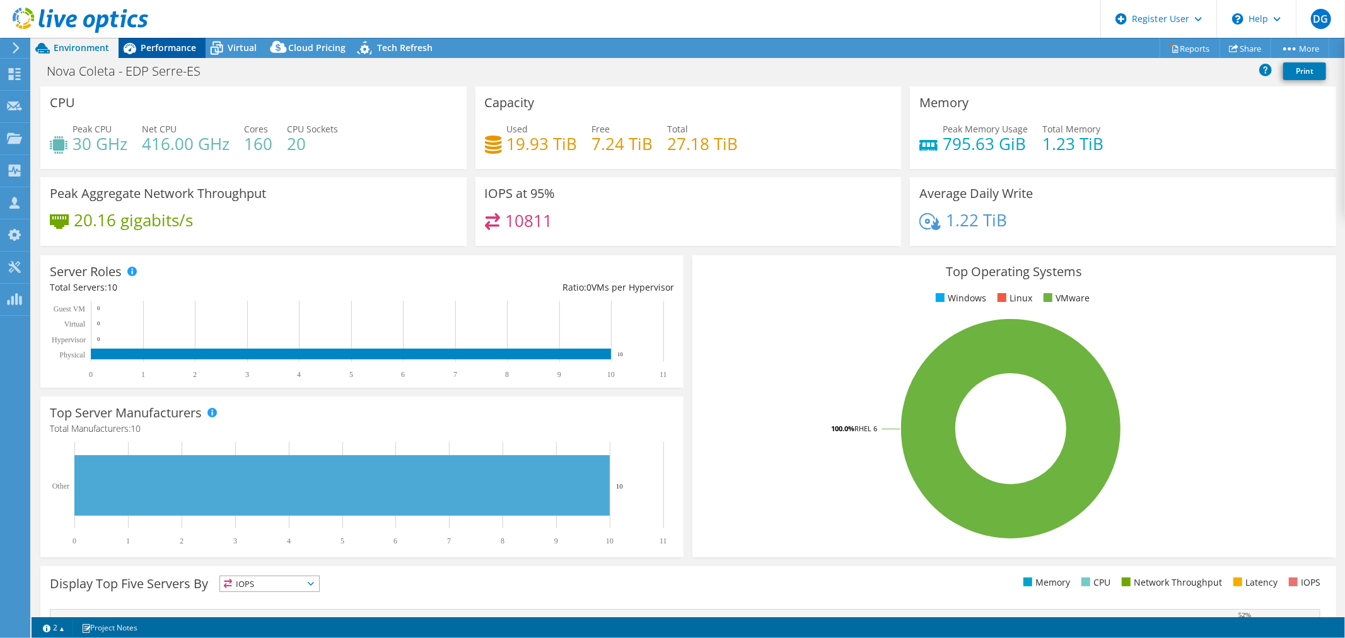
click at [175, 49] on span "Performance" at bounding box center [168, 48] width 55 height 12
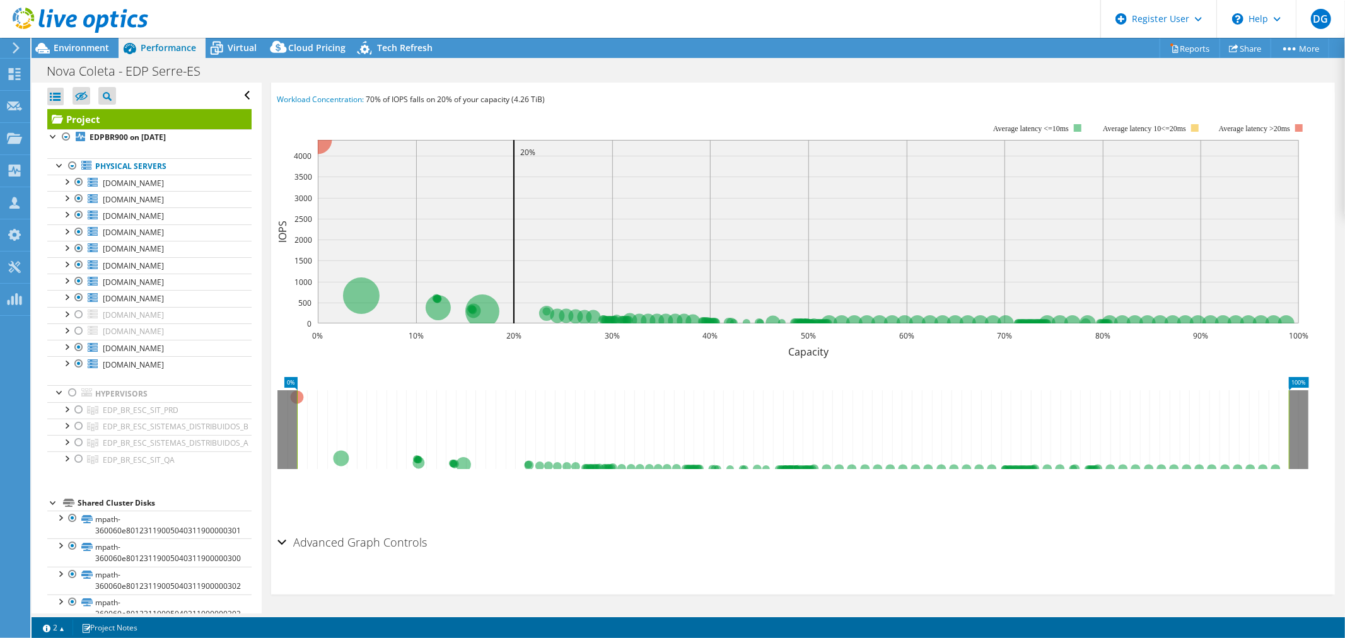
scroll to position [0, 0]
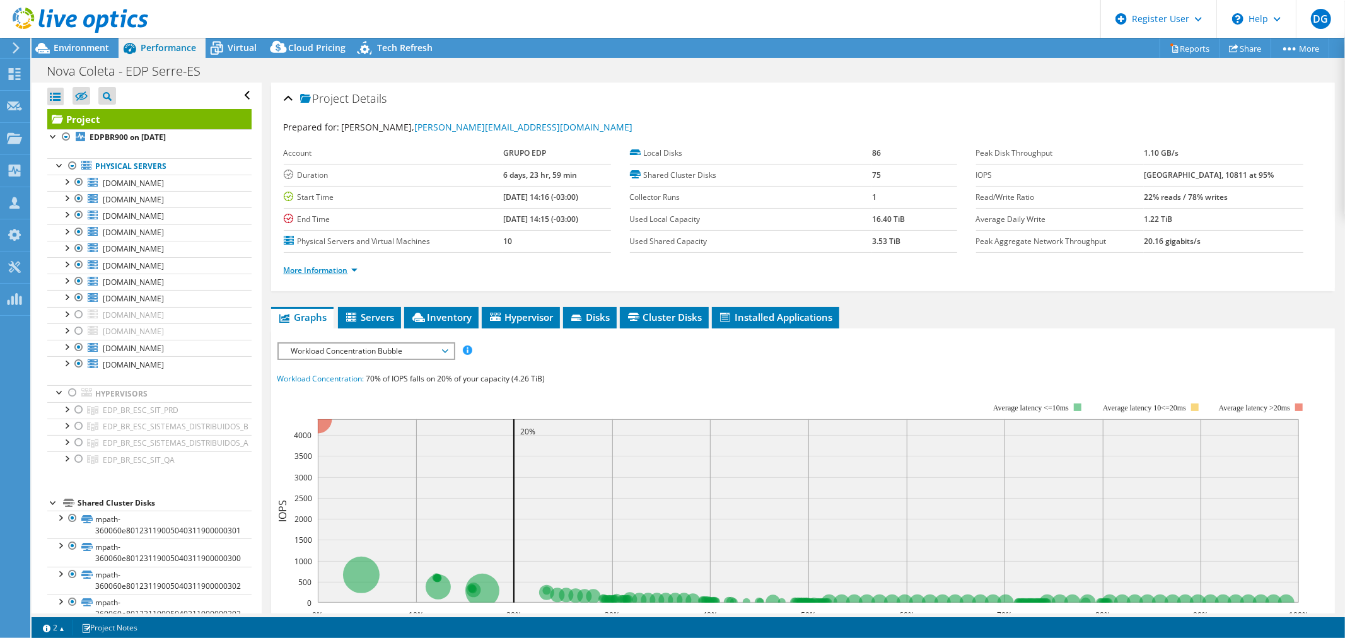
click at [311, 270] on link "More Information" at bounding box center [321, 270] width 74 height 11
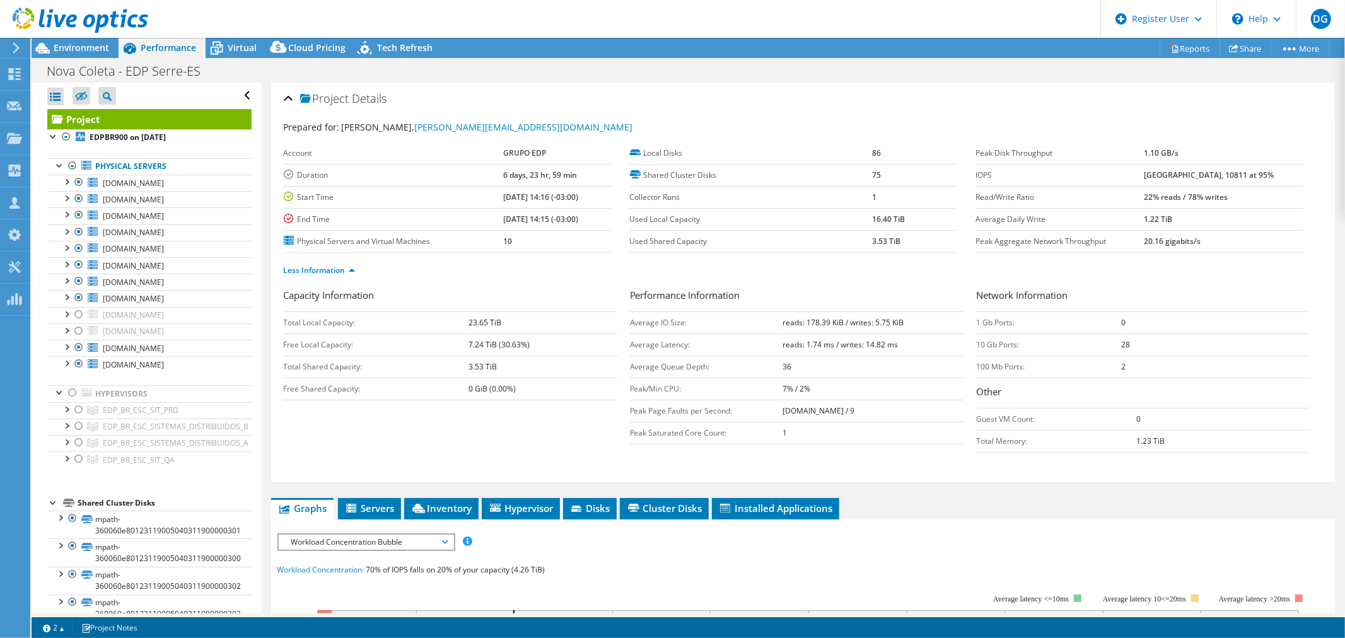
click at [340, 431] on div "Capacity Information Total Local Capacity: 23.65 TiB Free Local Capacity: 7.24 …" at bounding box center [803, 373] width 1038 height 171
click at [74, 395] on div at bounding box center [72, 392] width 13 height 15
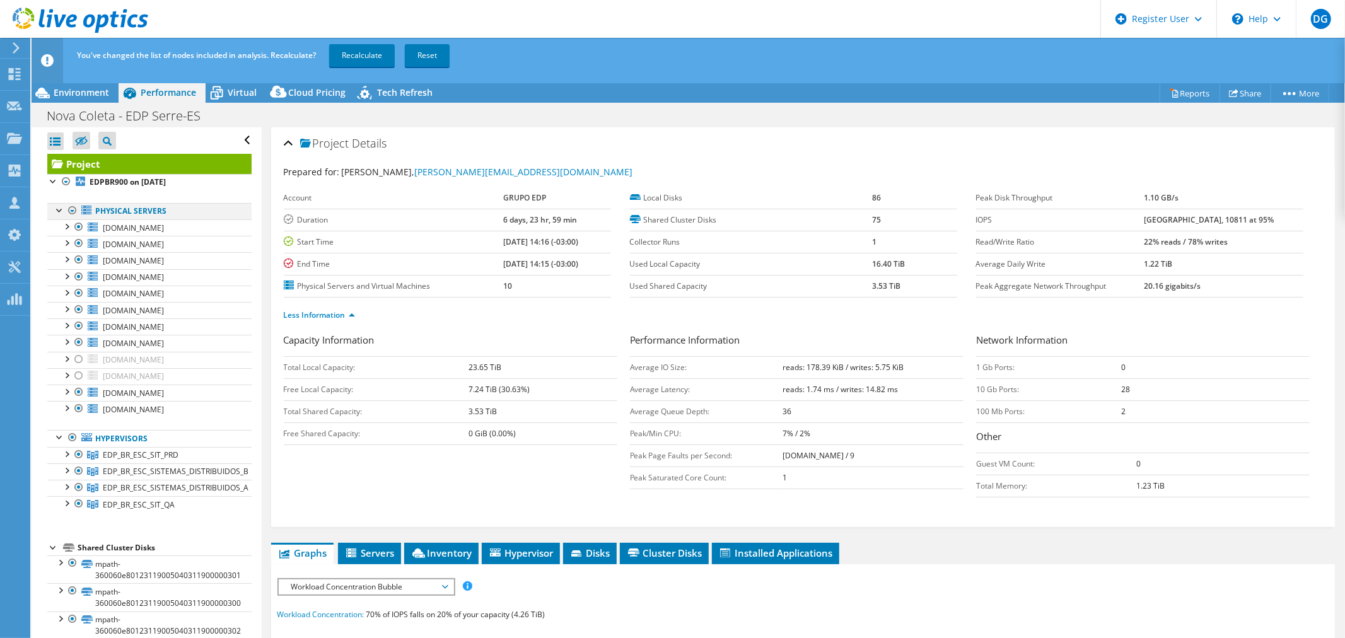
click at [72, 209] on div at bounding box center [72, 210] width 13 height 15
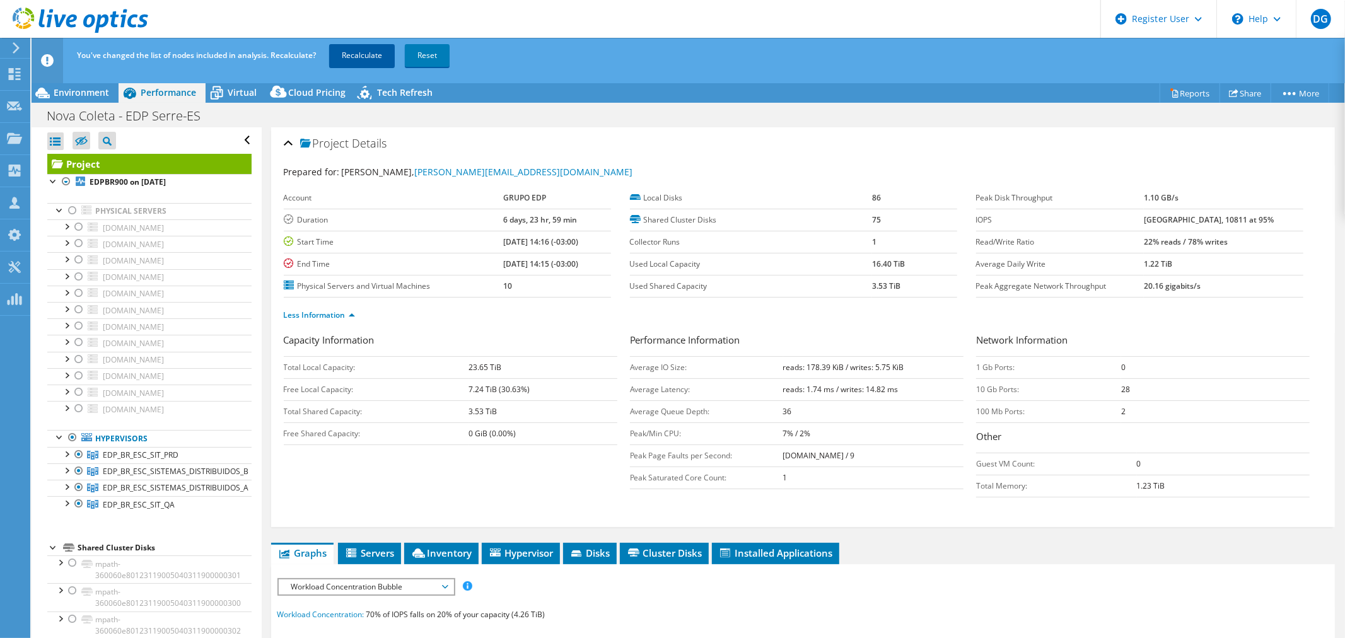
click at [361, 52] on link "Recalculate" at bounding box center [362, 55] width 66 height 23
radio input "true"
radio input "false"
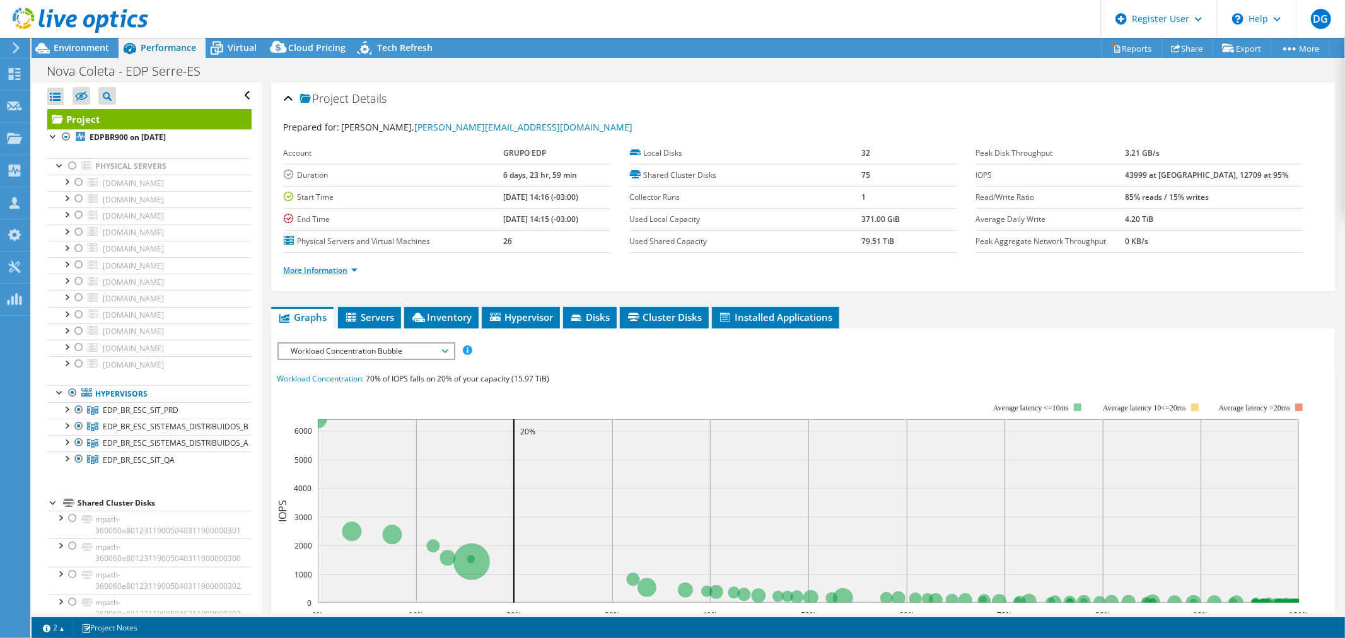
click at [323, 265] on link "More Information" at bounding box center [321, 270] width 74 height 11
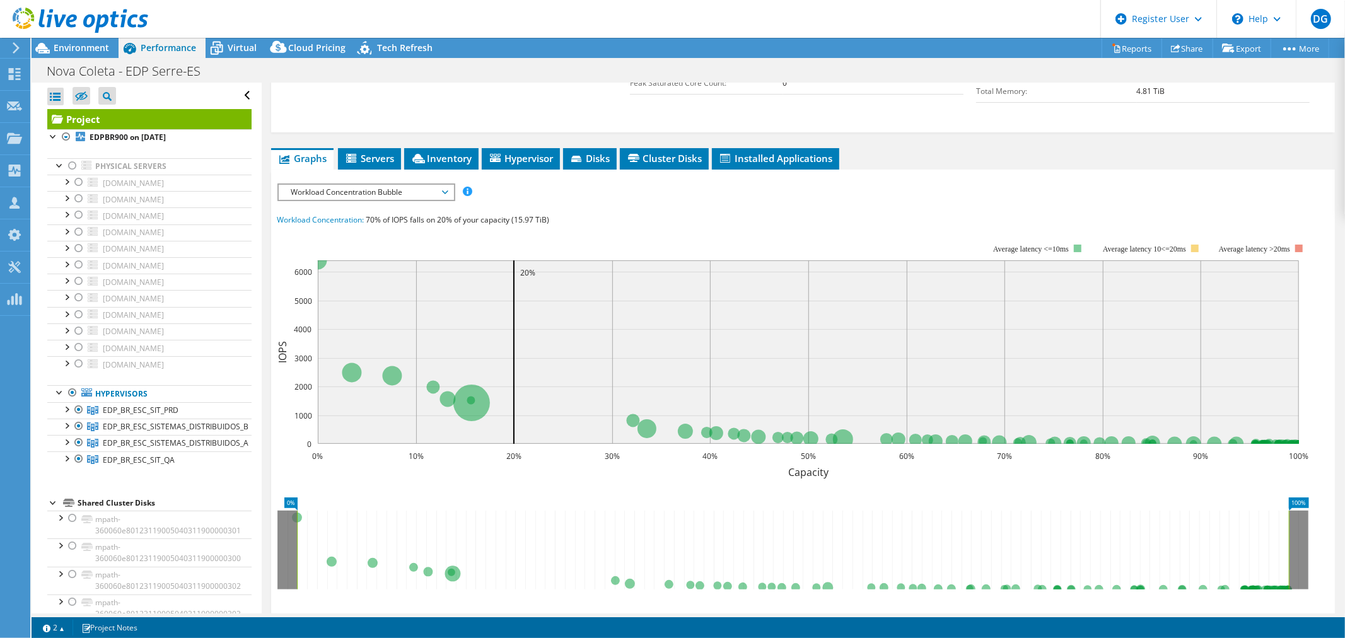
scroll to position [210, 0]
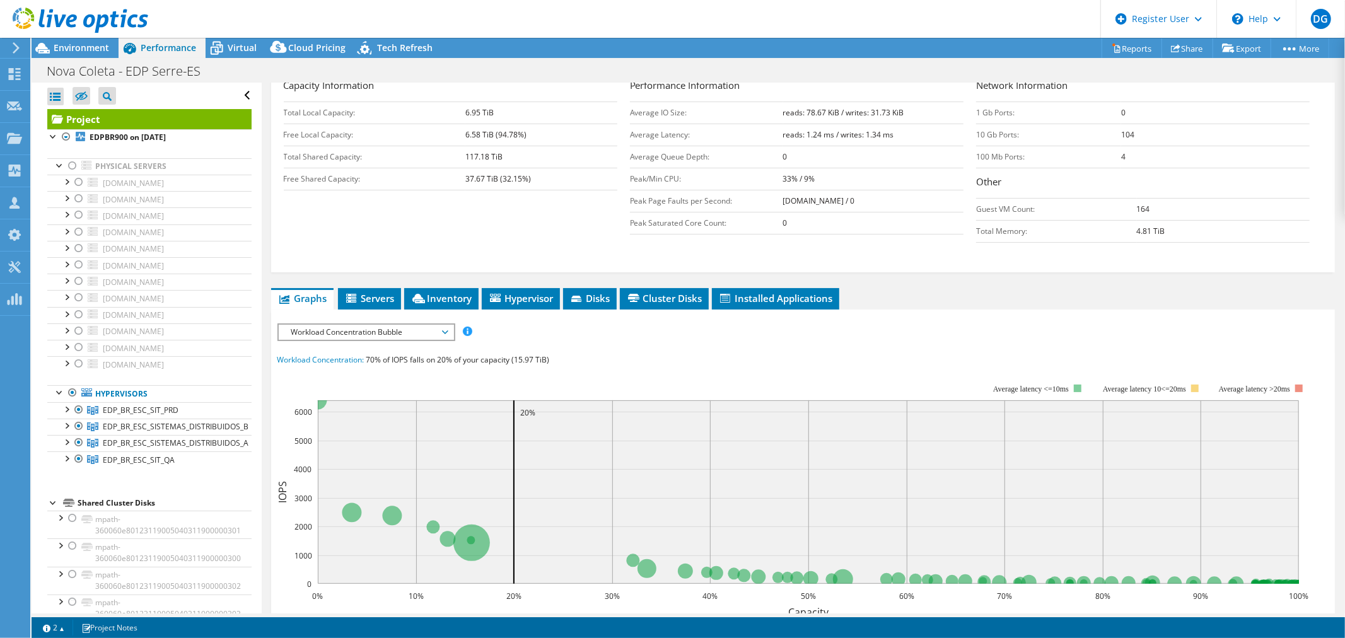
click at [333, 337] on span "Workload Concentration Bubble" at bounding box center [366, 332] width 162 height 15
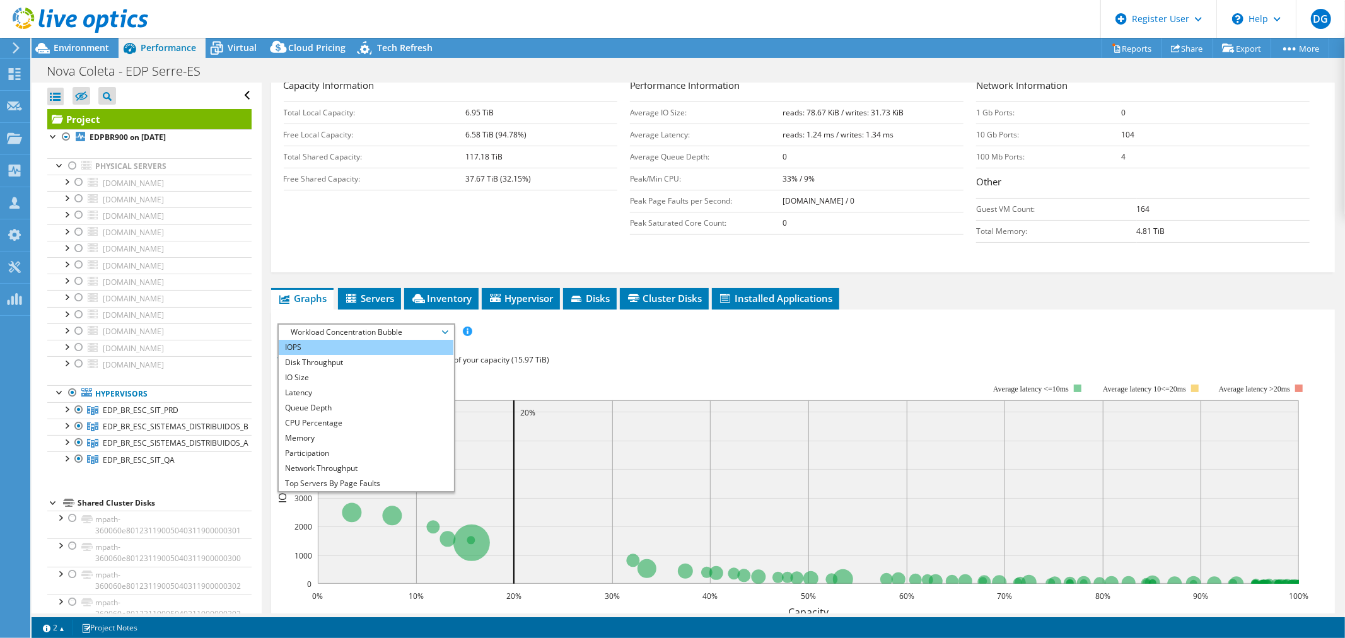
click at [335, 345] on li "IOPS" at bounding box center [366, 347] width 175 height 15
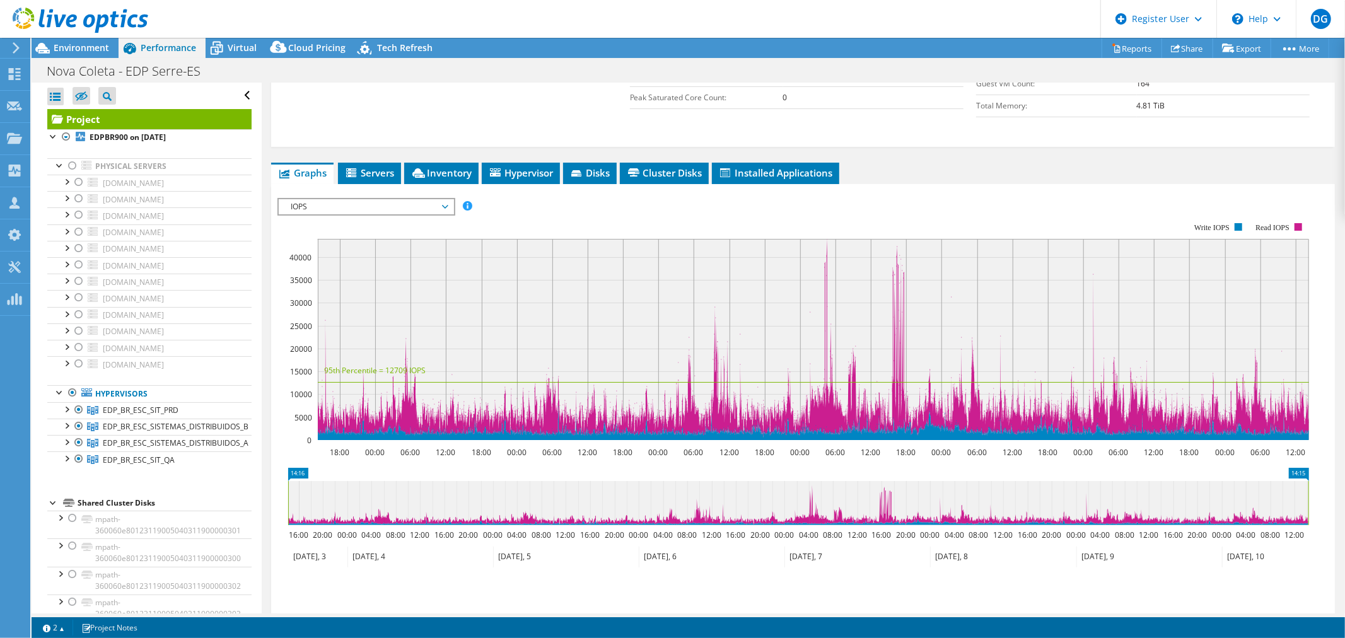
scroll to position [350, 0]
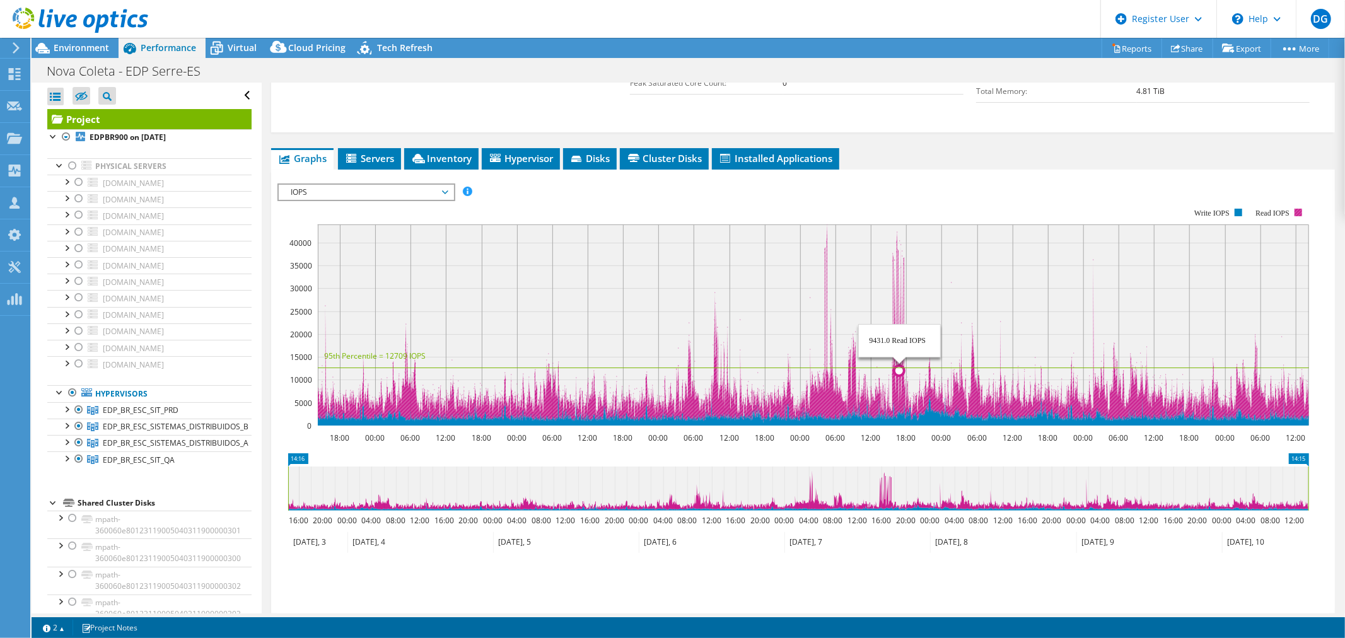
click at [899, 304] on icon at bounding box center [813, 323] width 991 height 199
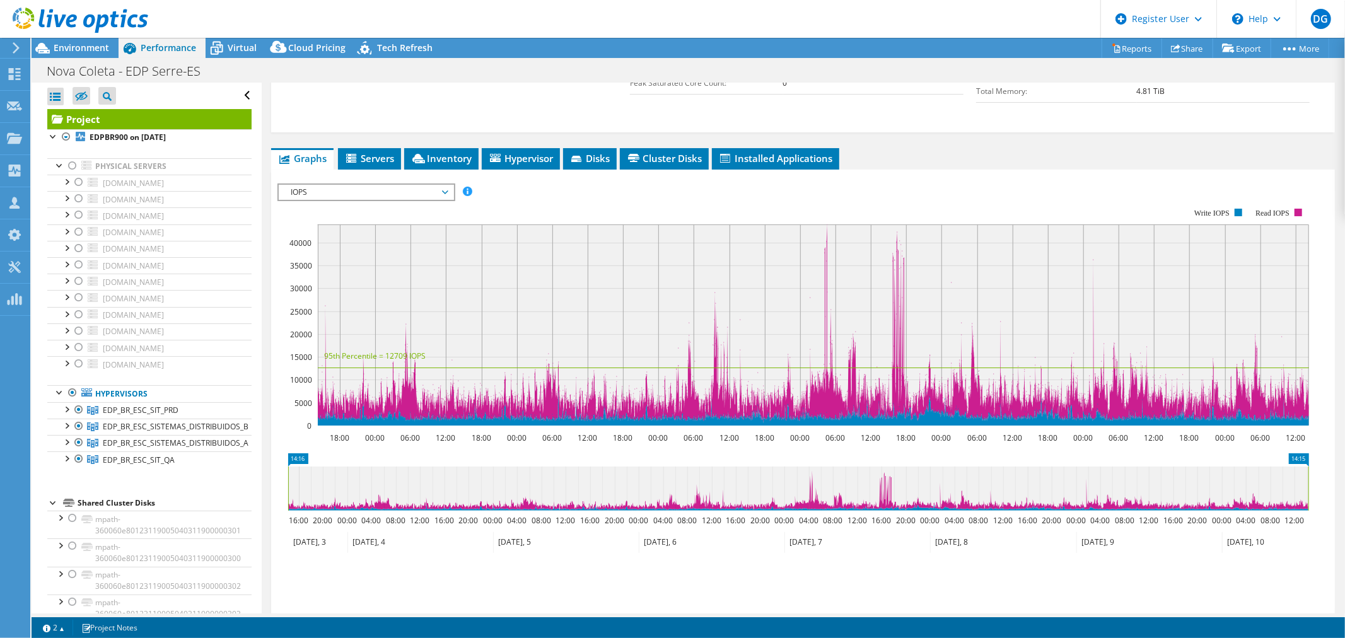
click at [610, 187] on div "IOPS Disk Throughput IO Size Latency Queue Depth CPU Percentage Memory Page Fau…" at bounding box center [802, 191] width 1051 height 17
click at [704, 197] on rect at bounding box center [792, 317] width 1031 height 252
click at [1135, 48] on link "Reports" at bounding box center [1131, 48] width 61 height 20
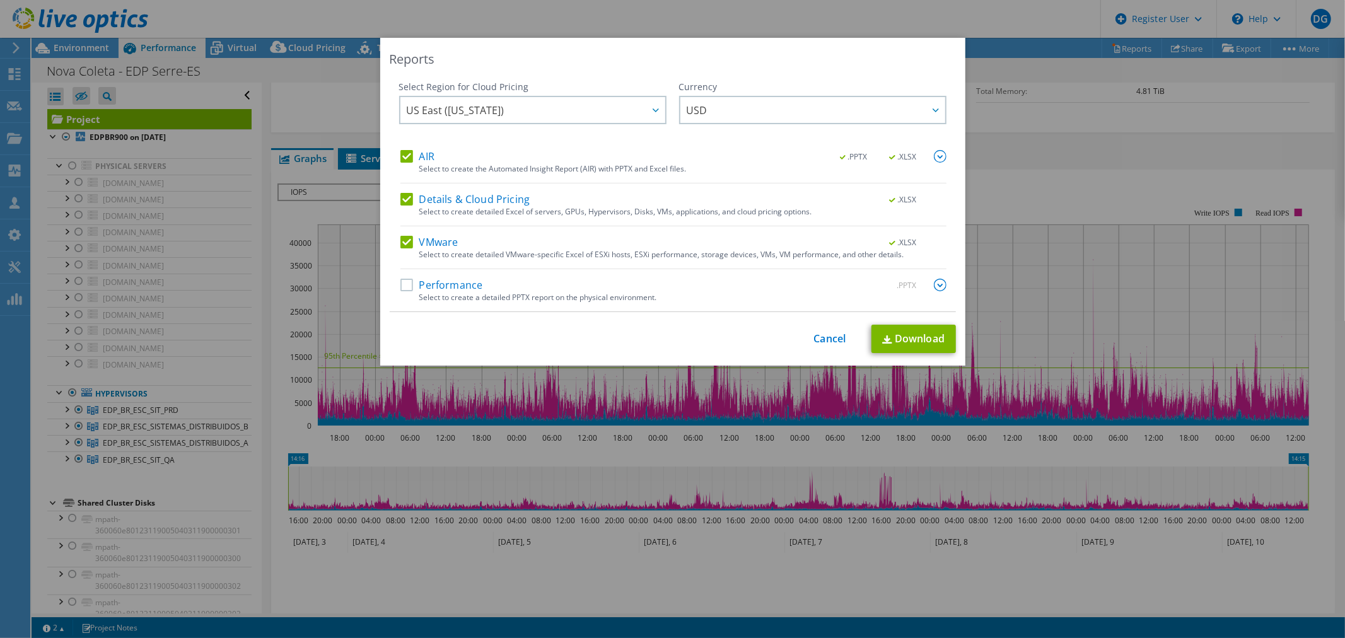
click at [408, 194] on label "Details & Cloud Pricing" at bounding box center [465, 199] width 130 height 13
click at [0, 0] on input "Details & Cloud Pricing" at bounding box center [0, 0] width 0 height 0
click at [917, 339] on link "Download" at bounding box center [913, 339] width 84 height 28
click at [830, 339] on link "Cancel" at bounding box center [830, 339] width 32 height 12
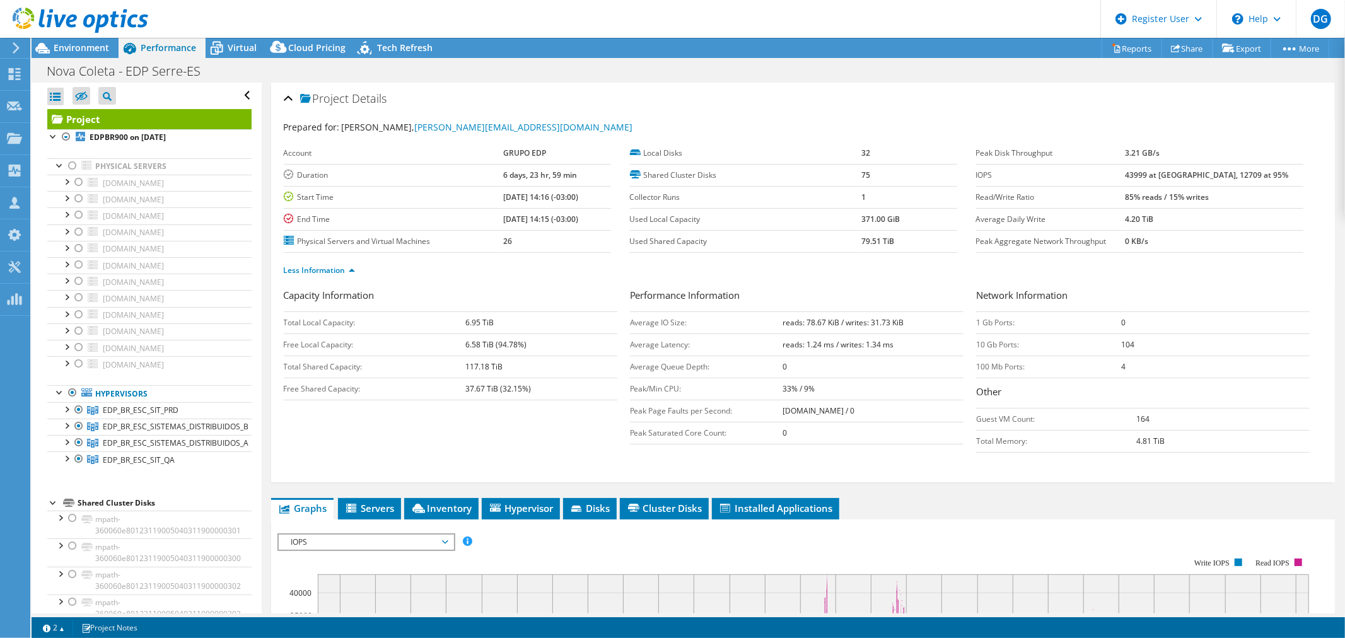
click at [490, 437] on div "Capacity Information Total Local Capacity: 6.95 TiB Free Local Capacity: 6.58 T…" at bounding box center [803, 373] width 1038 height 171
click at [444, 426] on div "Capacity Information Total Local Capacity: 6.95 TiB Free Local Capacity: 6.58 T…" at bounding box center [803, 373] width 1038 height 171
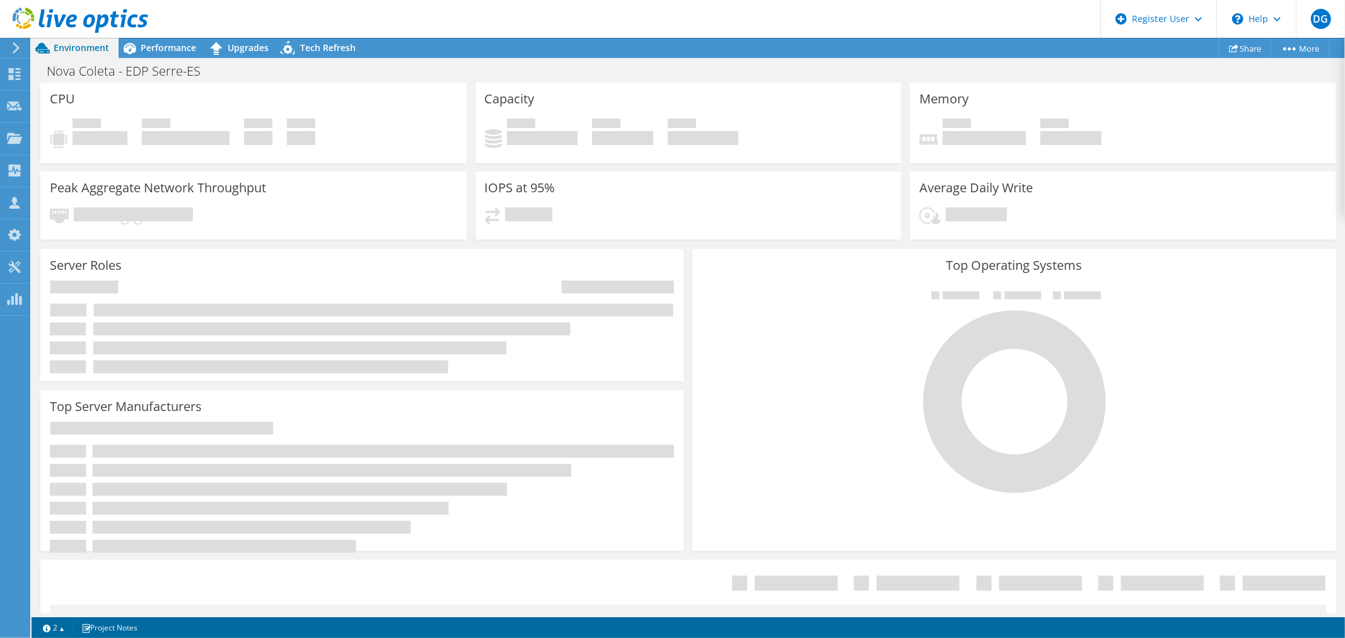
click at [112, 14] on use at bounding box center [81, 20] width 136 height 25
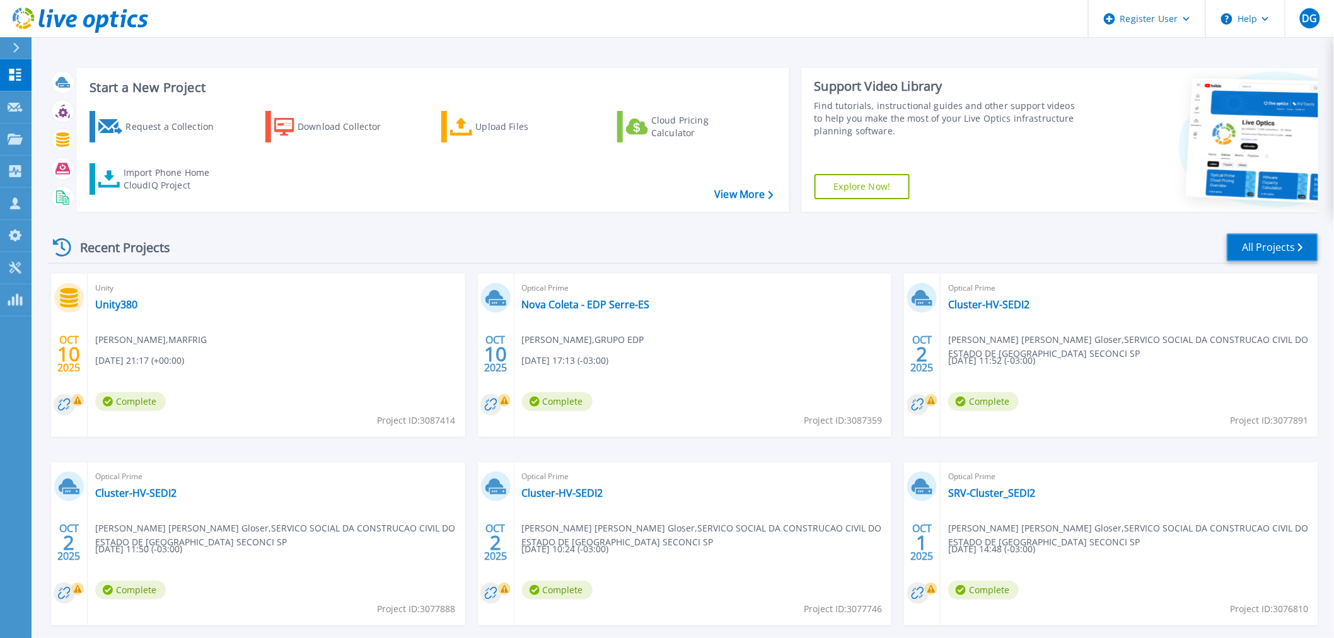
click at [1267, 243] on link "All Projects" at bounding box center [1272, 247] width 91 height 28
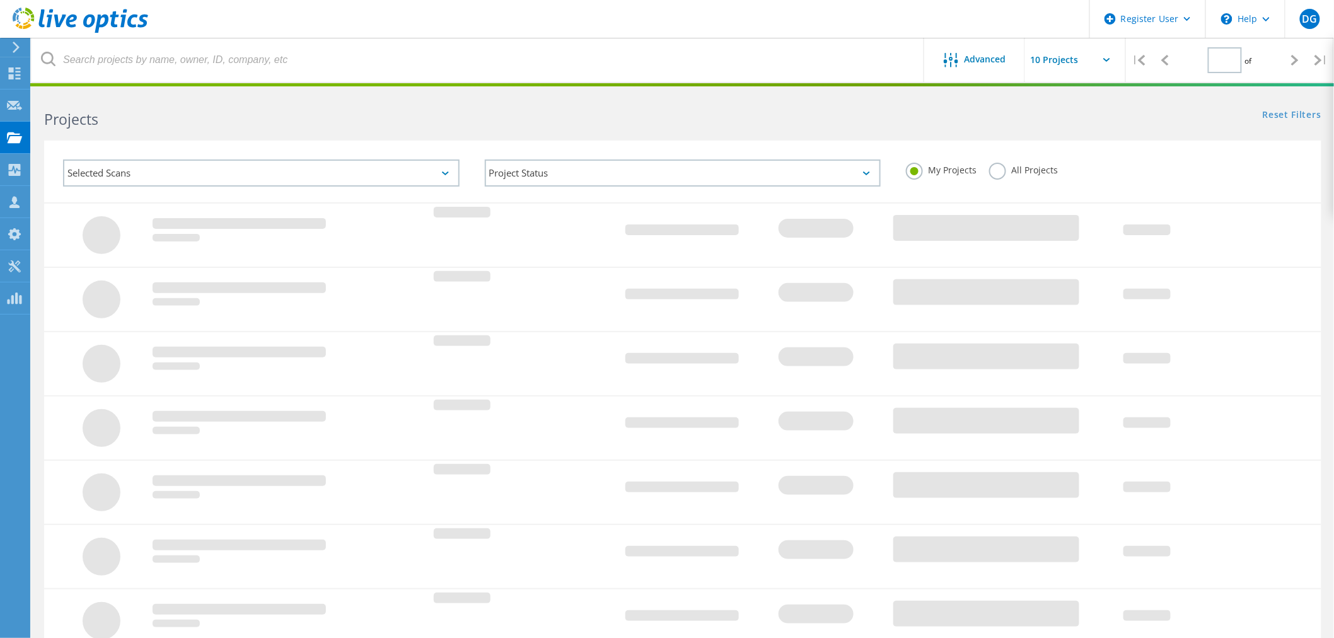
type input "1"
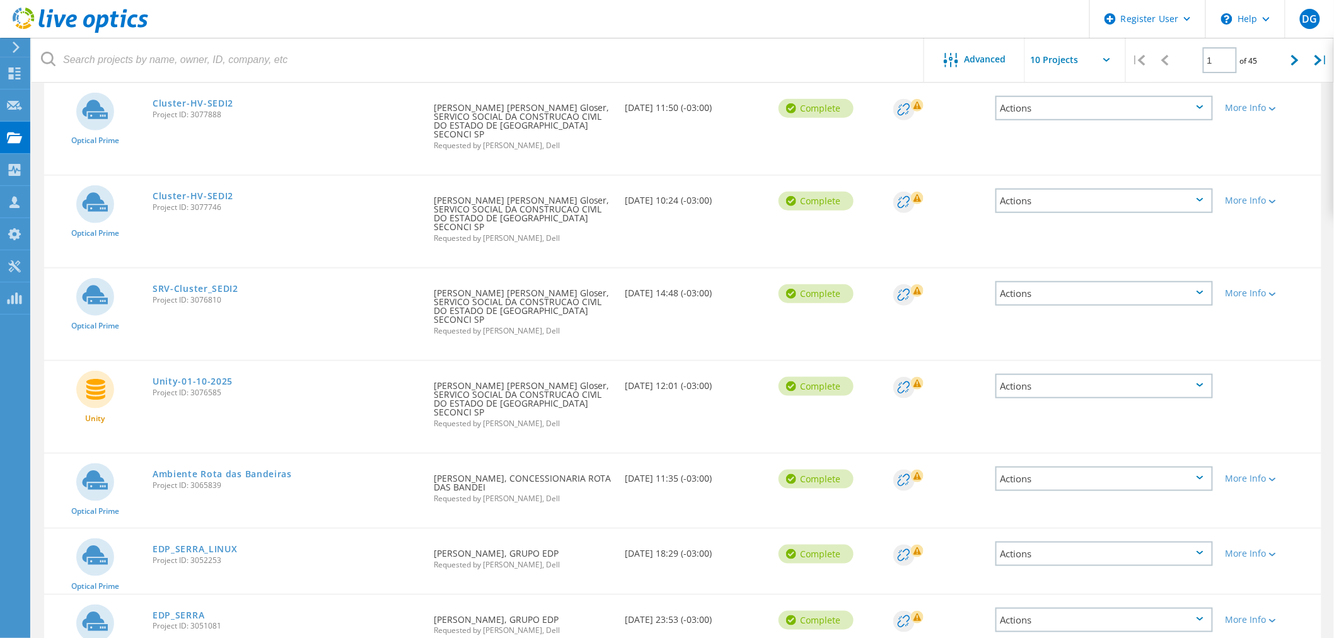
scroll to position [395, 0]
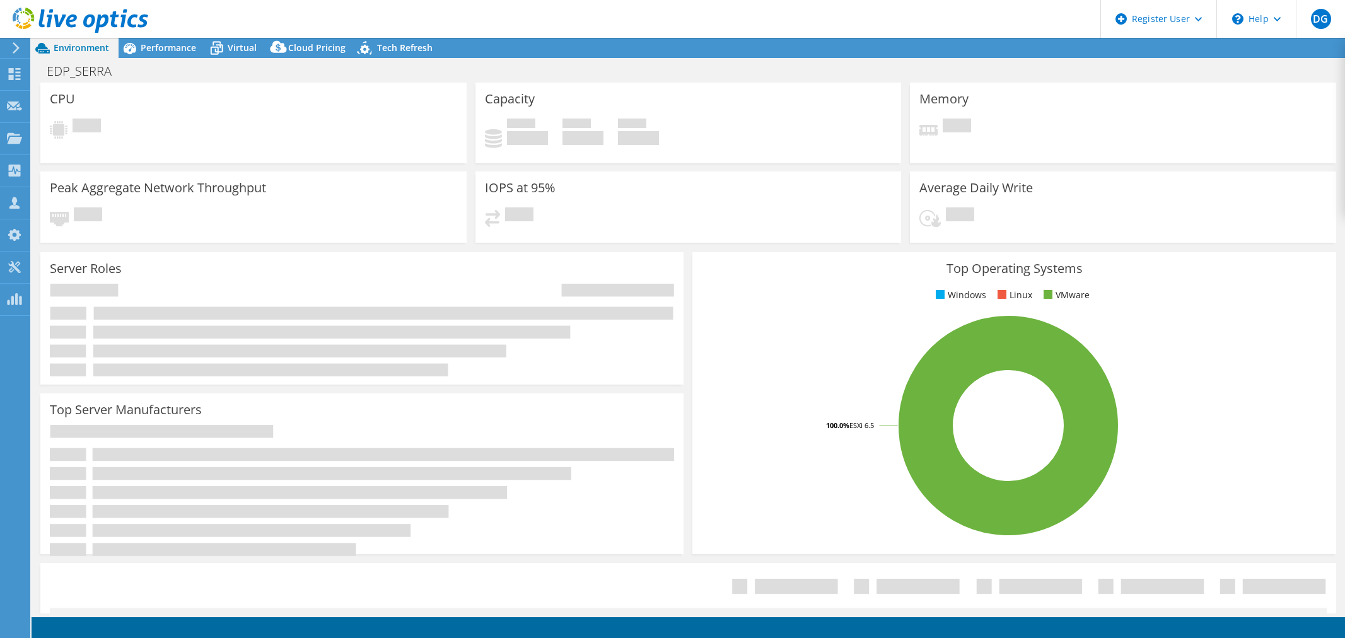
select select "USD"
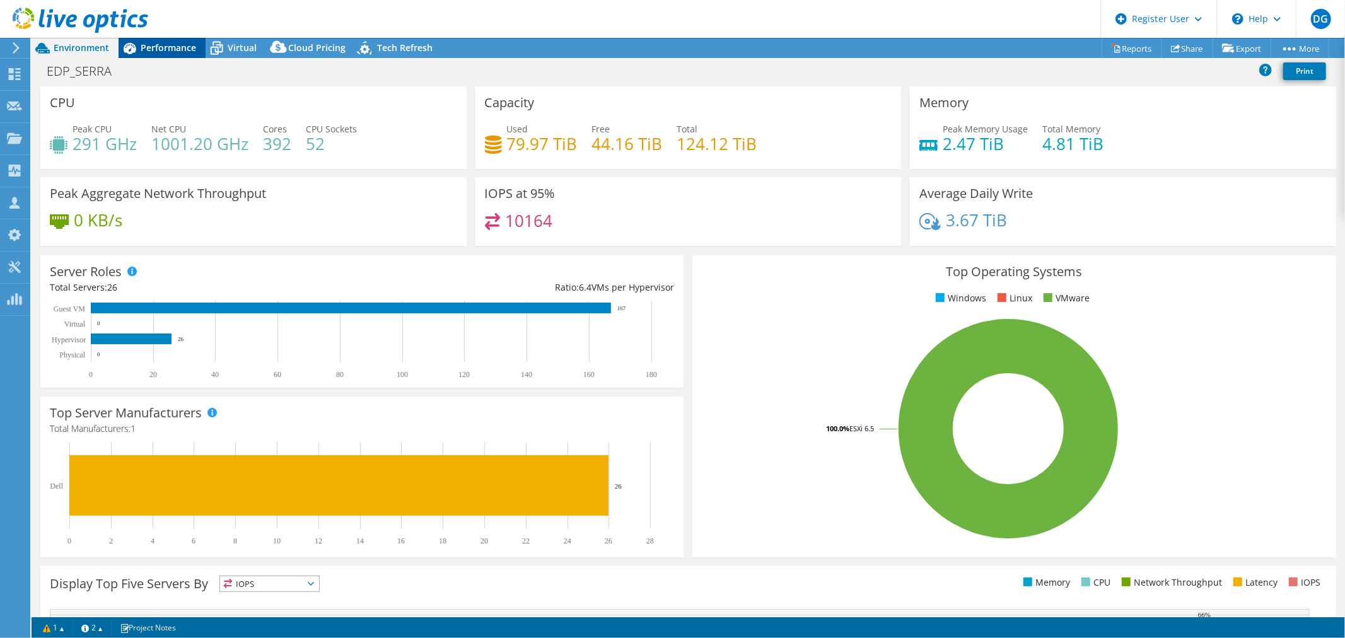
drag, startPoint x: 175, startPoint y: 48, endPoint x: 185, endPoint y: 51, distance: 11.2
click at [175, 47] on span "Performance" at bounding box center [168, 48] width 55 height 12
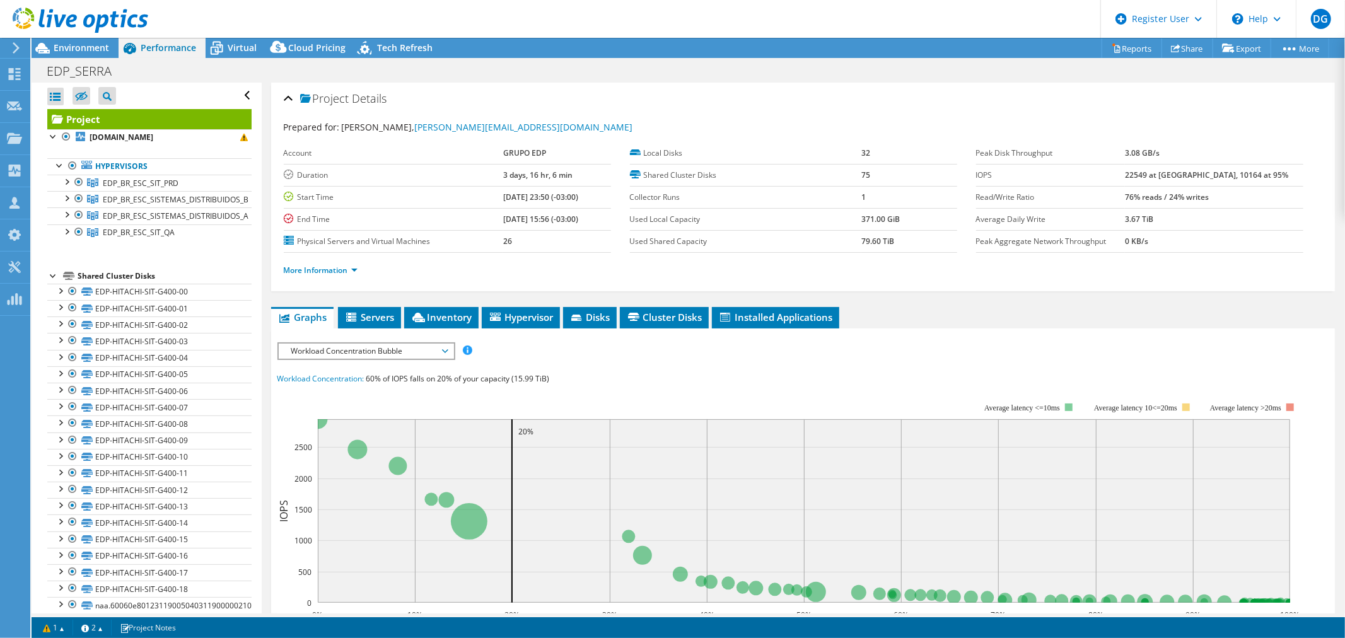
click at [327, 275] on li "More Information" at bounding box center [324, 271] width 81 height 14
click at [323, 265] on link "More Information" at bounding box center [321, 270] width 74 height 11
